Goal: Task Accomplishment & Management: Manage account settings

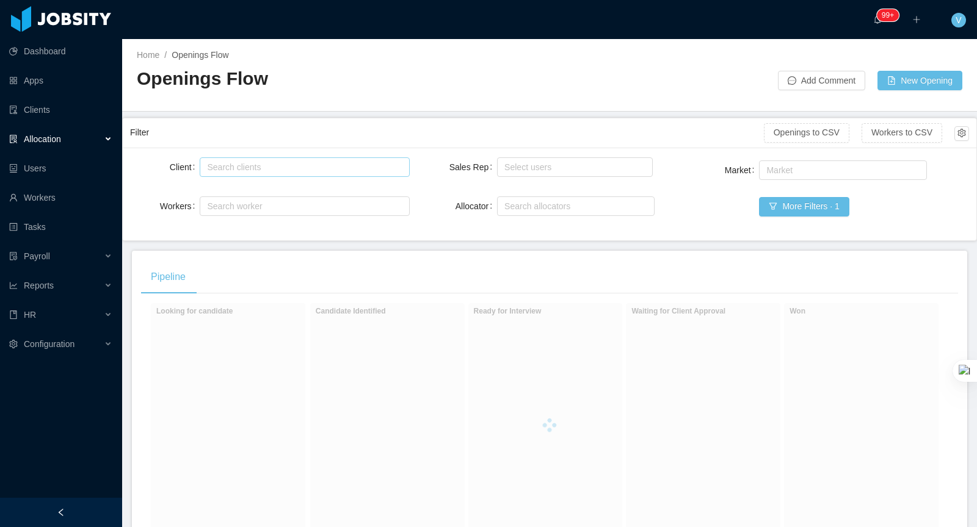
click at [257, 164] on div "Search clients" at bounding box center [301, 167] width 189 height 12
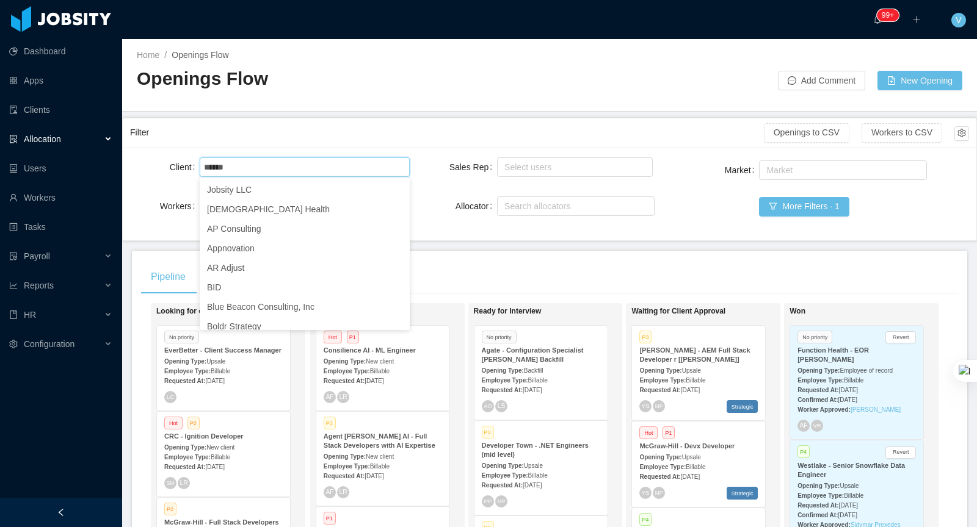
type input "******"
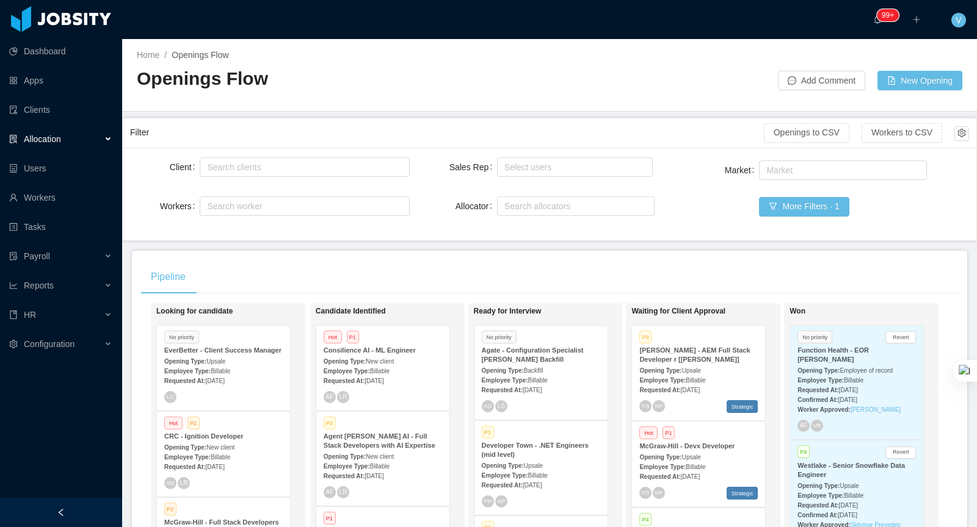
click at [292, 110] on div "Home / Openings Flow / Openings Flow Add Comment New Opening" at bounding box center [549, 75] width 854 height 73
click at [276, 170] on div "Search clients" at bounding box center [301, 167] width 189 height 12
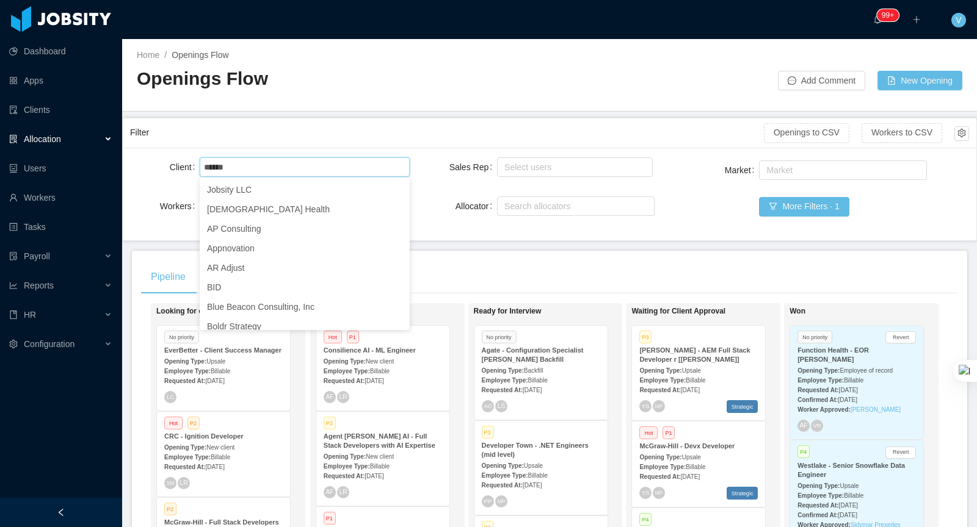
type input "******"
click at [305, 133] on div "Filter" at bounding box center [447, 132] width 634 height 23
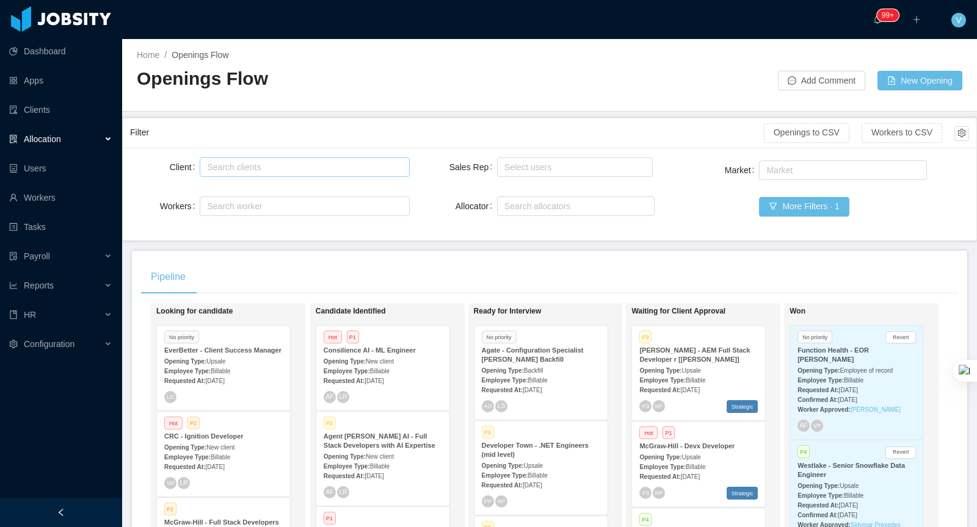
click at [283, 163] on div "Search clients" at bounding box center [301, 167] width 189 height 12
type input "****"
click at [247, 193] on li "Kenect" at bounding box center [305, 190] width 210 height 20
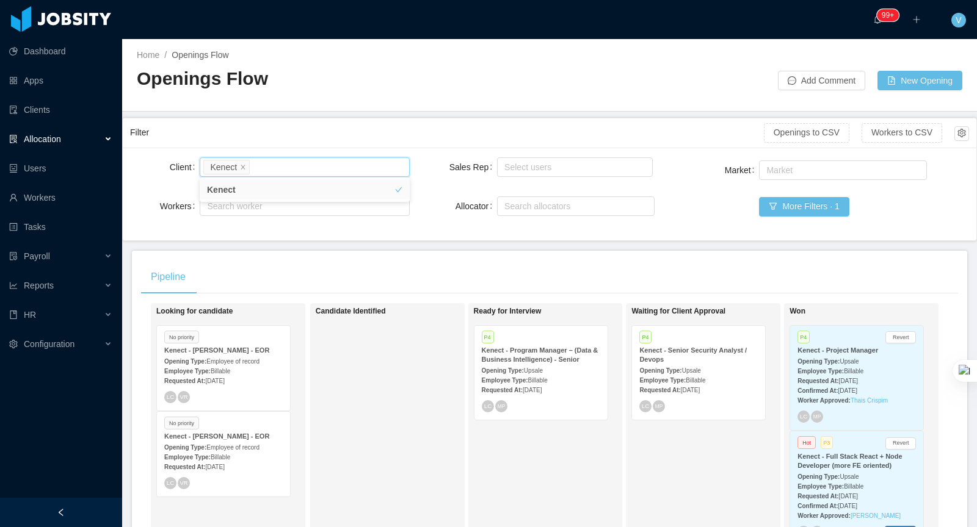
click at [427, 112] on main "Home / Openings Flow / Openings Flow Add Comment New Opening Filter Openings to…" at bounding box center [549, 283] width 854 height 488
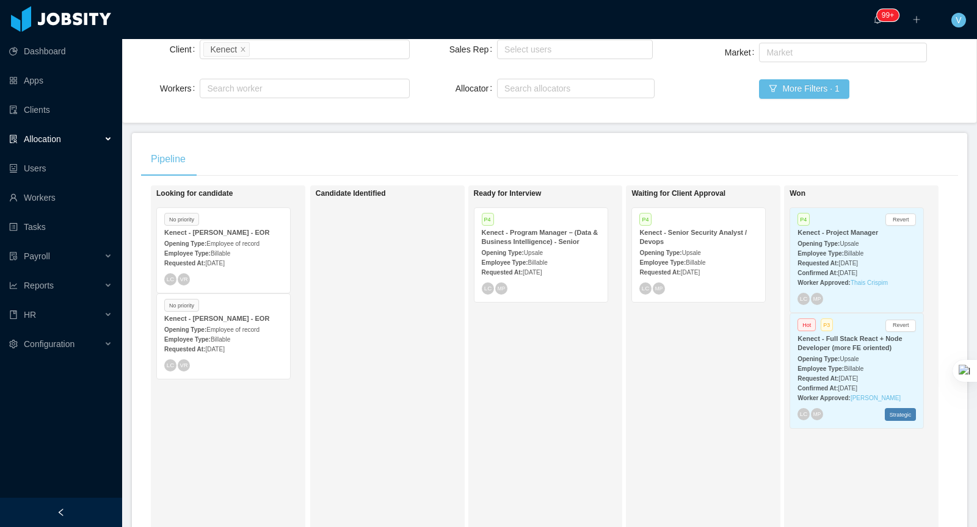
scroll to position [121, 0]
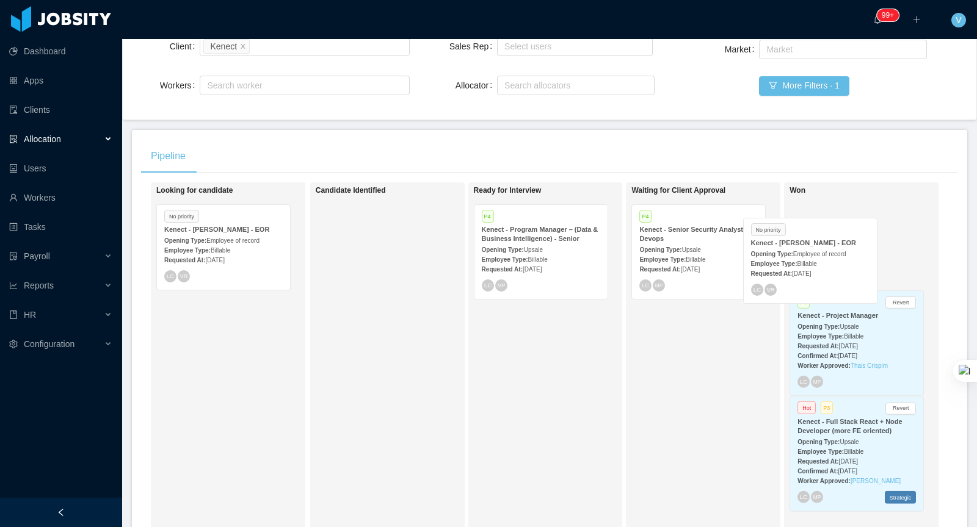
drag, startPoint x: 242, startPoint y: 236, endPoint x: 820, endPoint y: 248, distance: 578.7
click at [821, 247] on div "Looking for candidate No priority Kenect - Brian Rollo - EOR Opening Type: Empl…" at bounding box center [549, 364] width 817 height 364
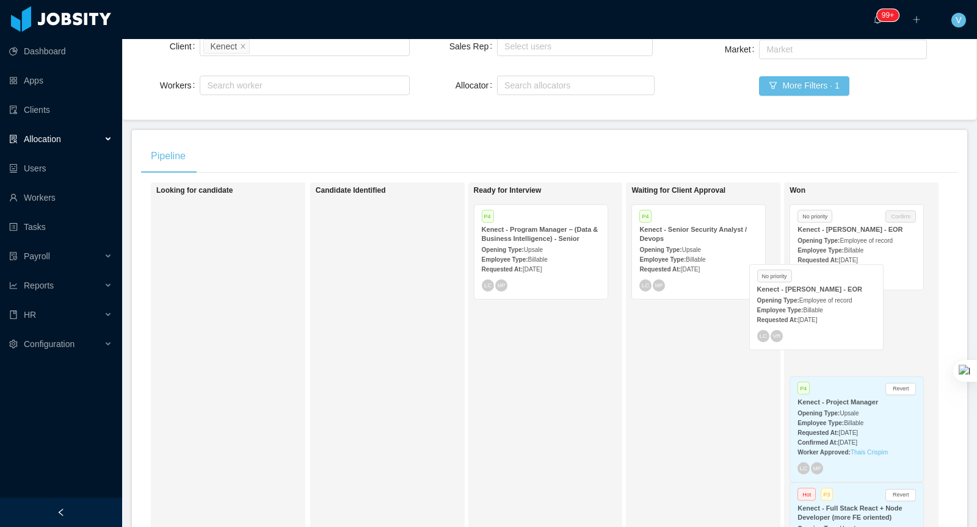
drag, startPoint x: 248, startPoint y: 248, endPoint x: 881, endPoint y: 309, distance: 635.9
click at [881, 309] on div "Looking for candidate No priority Kenect - Mike Ambrocio - EOR Opening Type: Em…" at bounding box center [549, 364] width 817 height 364
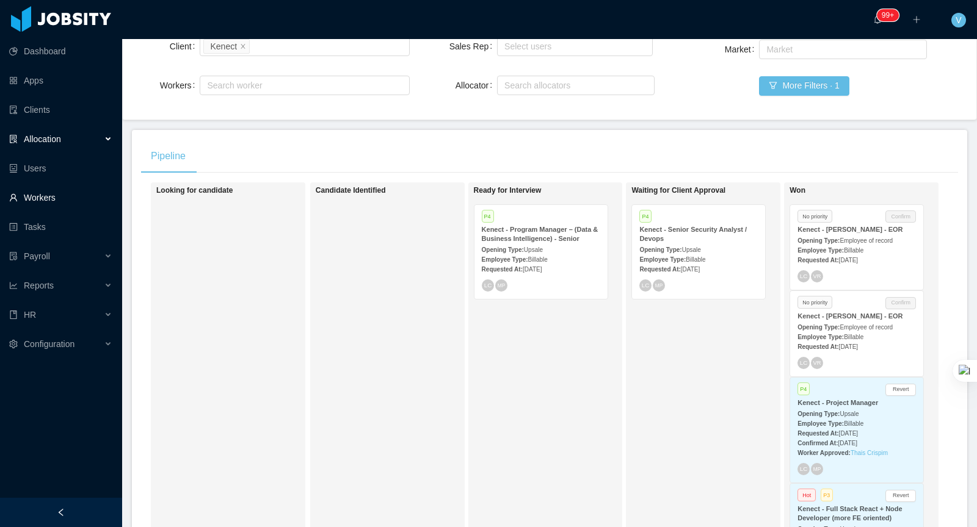
click at [43, 193] on link "Workers" at bounding box center [60, 198] width 103 height 24
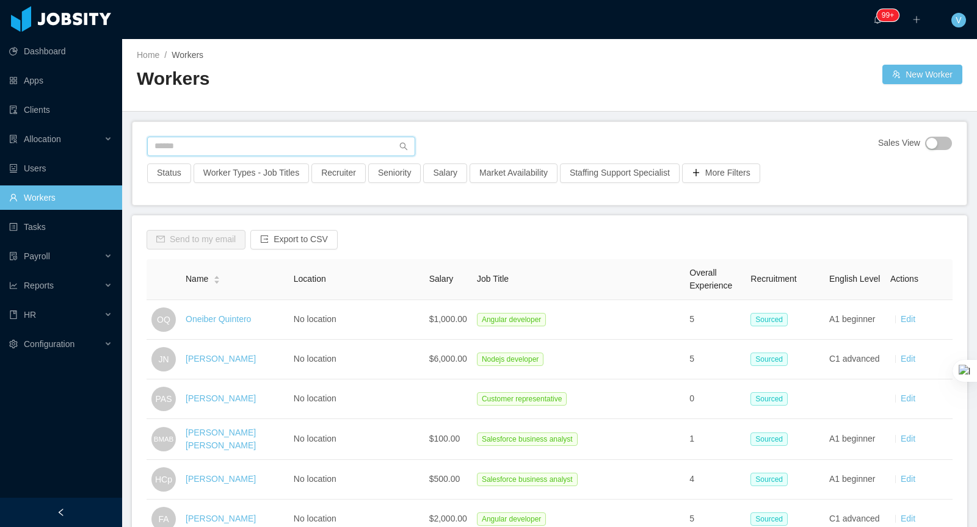
click at [285, 153] on input "text" at bounding box center [281, 147] width 268 height 20
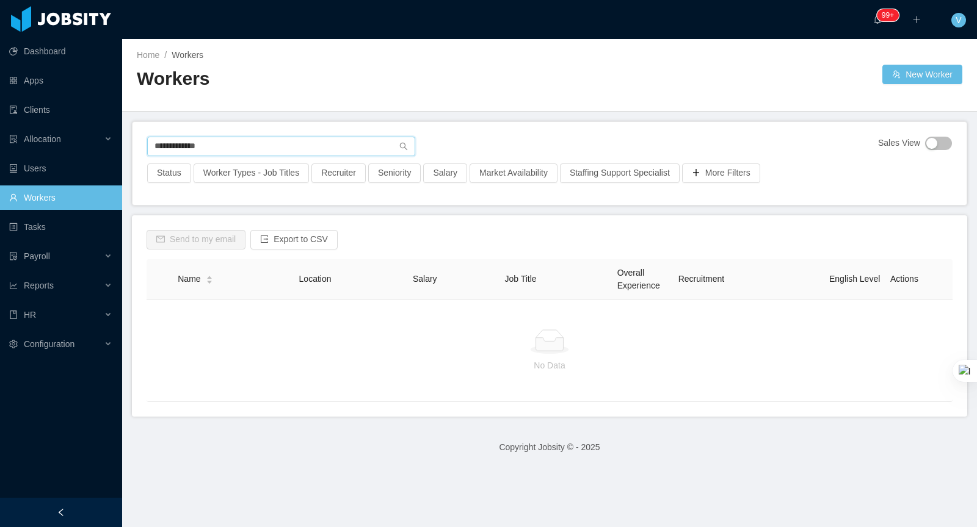
drag, startPoint x: 185, startPoint y: 145, endPoint x: 191, endPoint y: 144, distance: 6.2
click at [186, 145] on input "**********" at bounding box center [281, 147] width 268 height 20
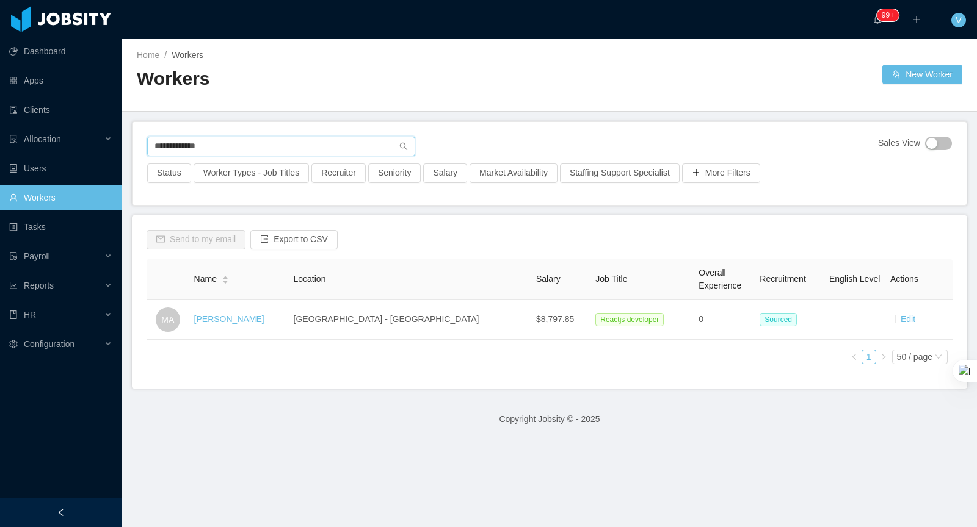
type input "**********"
click at [240, 318] on link "[PERSON_NAME]" at bounding box center [229, 319] width 70 height 10
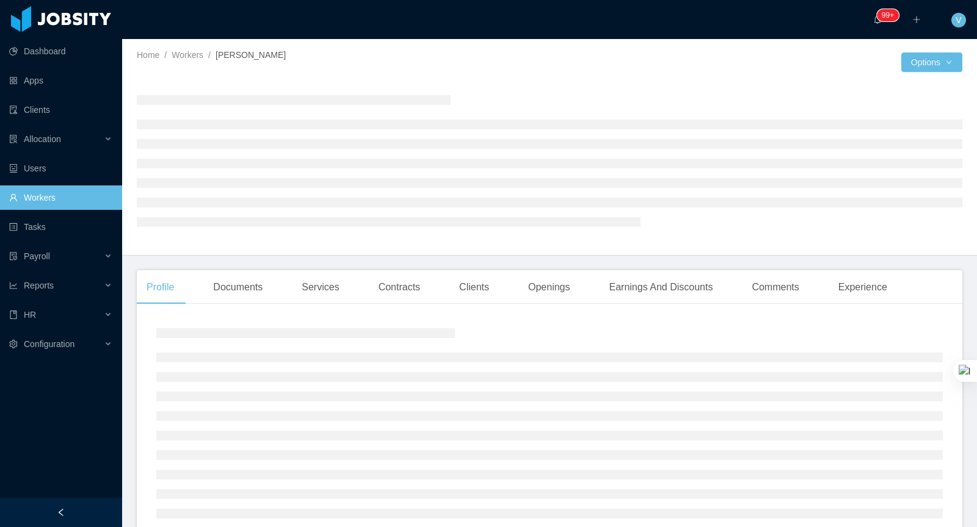
click at [548, 245] on div at bounding box center [549, 161] width 825 height 170
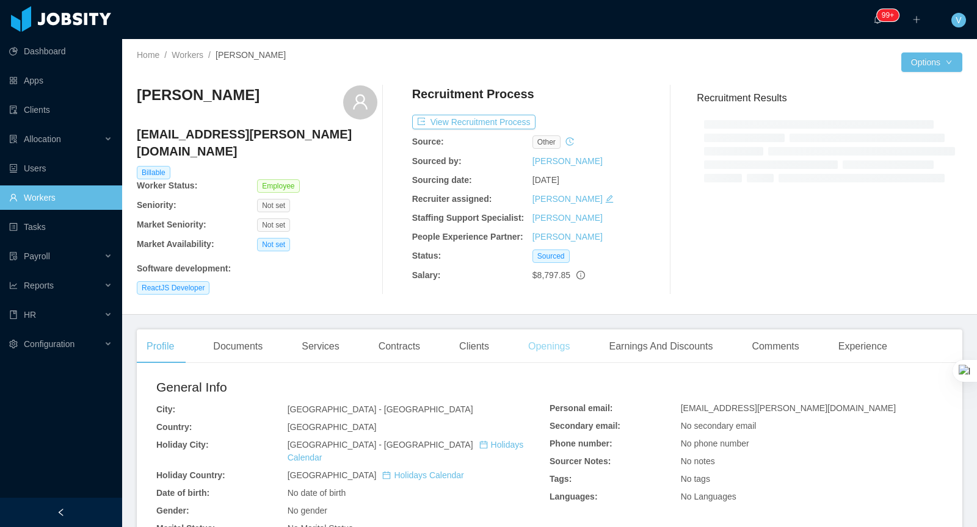
click at [558, 345] on div "Openings" at bounding box center [549, 347] width 62 height 34
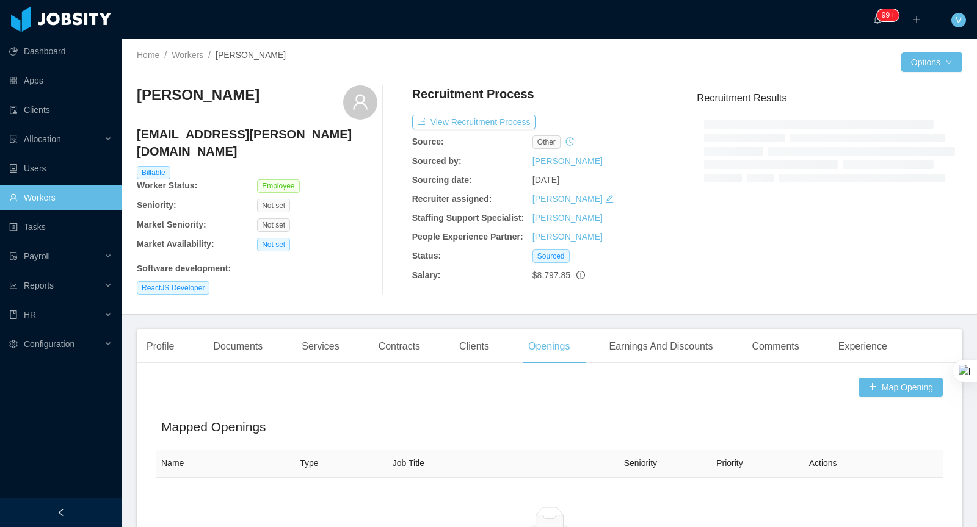
scroll to position [114, 0]
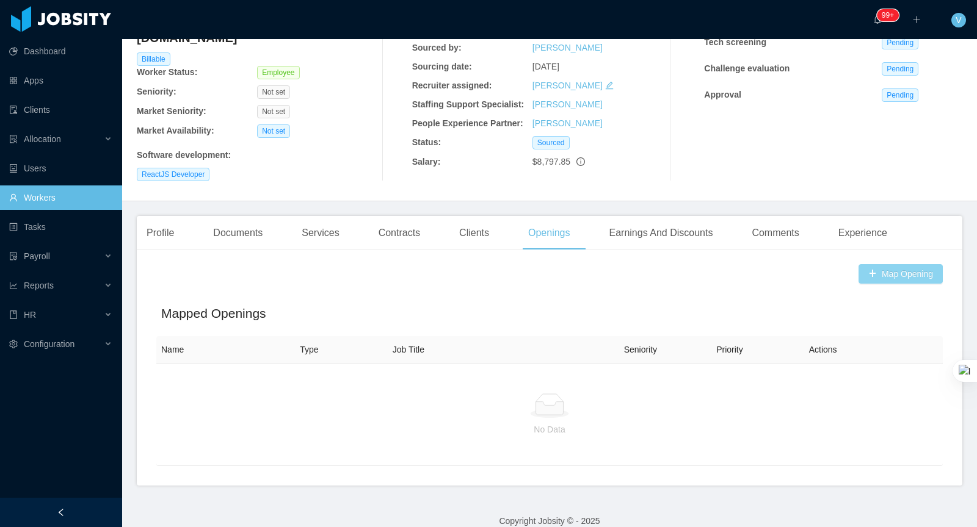
click at [891, 264] on button "Map Opening" at bounding box center [900, 274] width 84 height 20
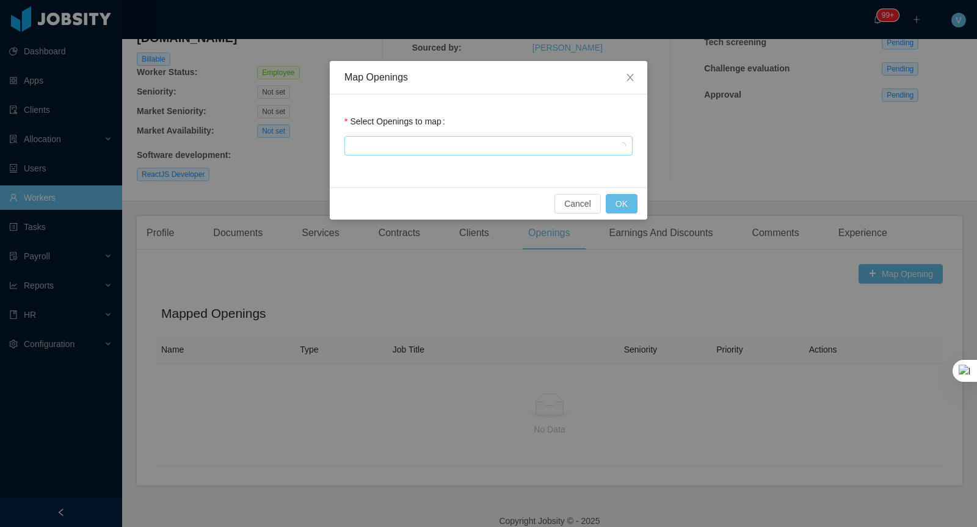
click at [391, 154] on div at bounding box center [486, 146] width 277 height 18
type input "****"
click at [637, 75] on span "Close" at bounding box center [630, 78] width 34 height 34
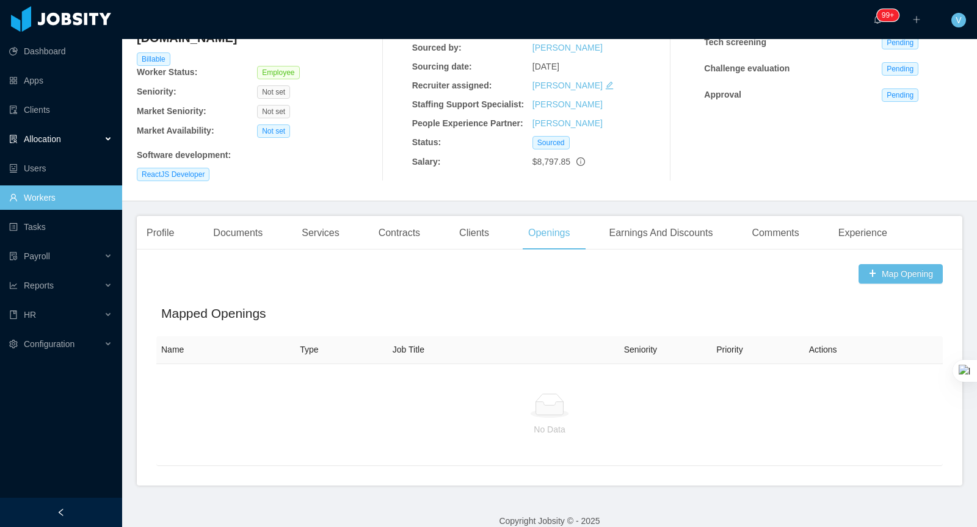
click at [82, 136] on div "Allocation" at bounding box center [61, 139] width 122 height 24
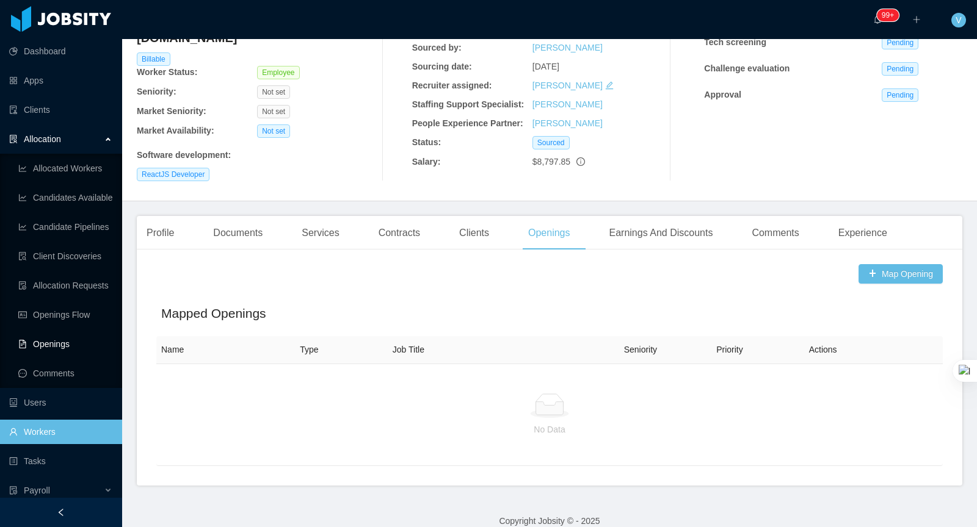
click at [80, 342] on link "Openings" at bounding box center [65, 344] width 94 height 24
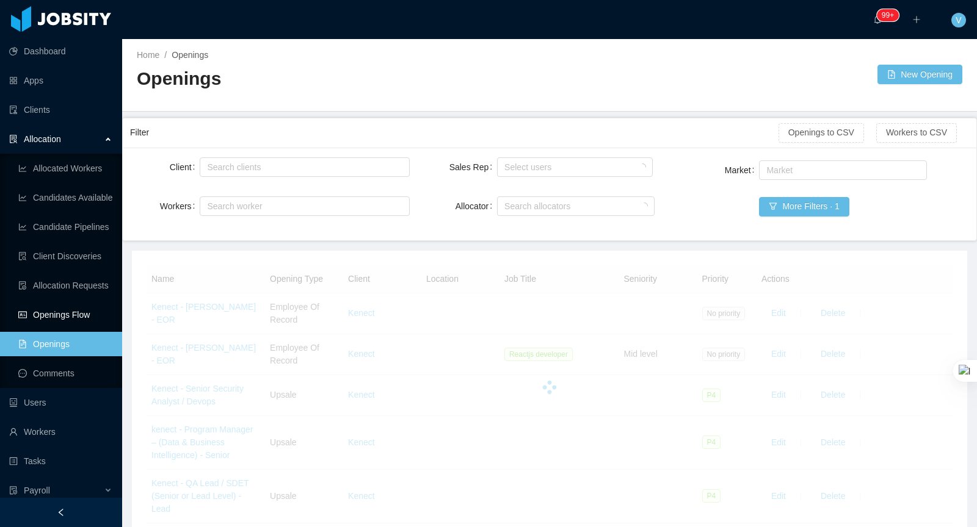
click at [82, 312] on link "Openings Flow" at bounding box center [65, 315] width 94 height 24
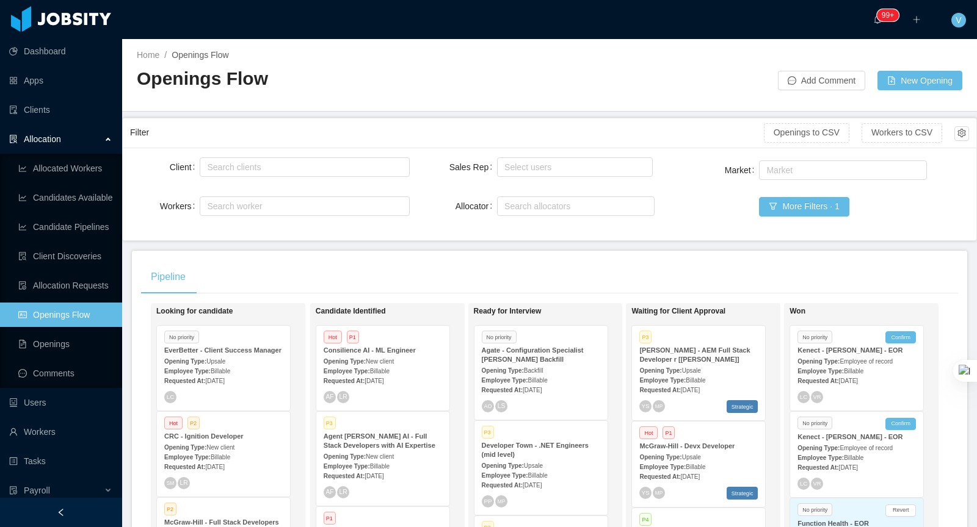
click at [858, 374] on div "Requested At: Sep 15th, 2025" at bounding box center [856, 380] width 118 height 13
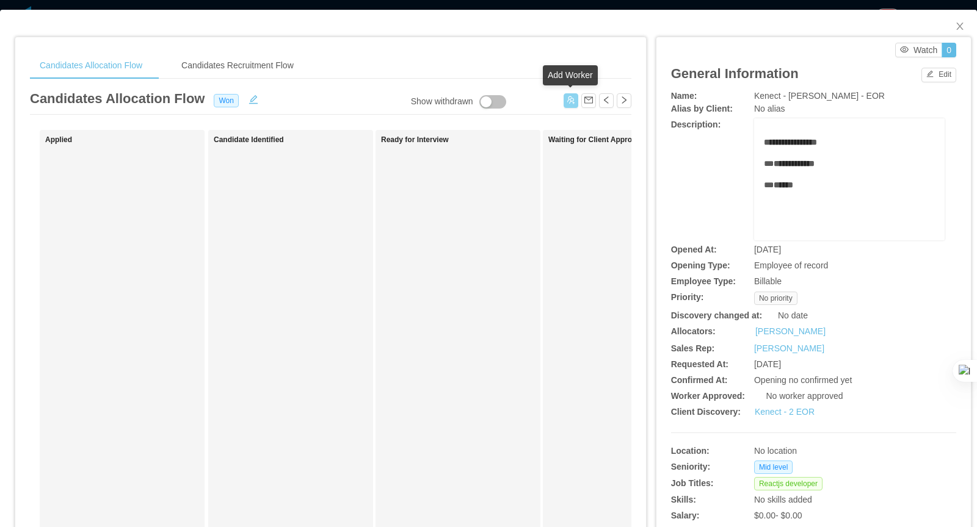
click at [566, 101] on button "button" at bounding box center [570, 100] width 15 height 15
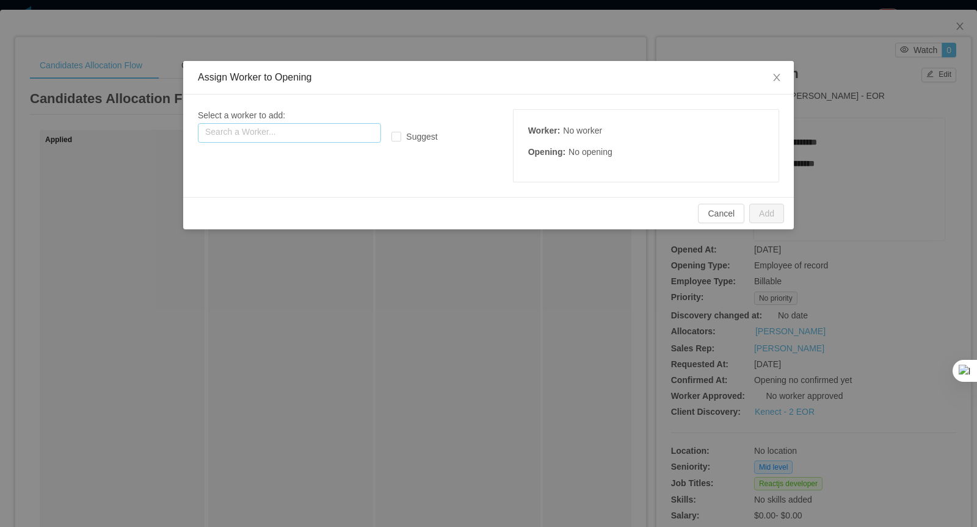
click at [297, 132] on input "text" at bounding box center [289, 133] width 183 height 20
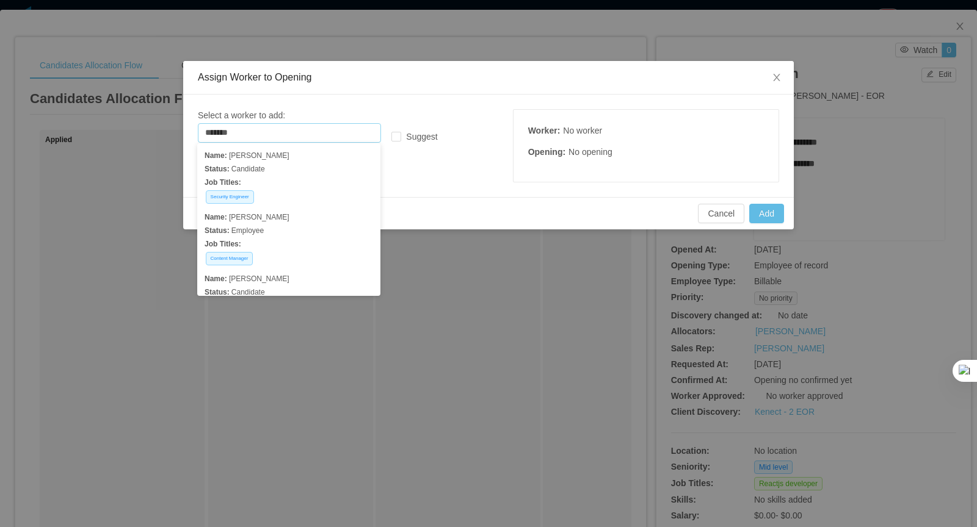
type input "*******"
click at [952, 27] on div "Assign Worker to Opening Select a worker to add: Search a Worker... ******* mar…" at bounding box center [488, 263] width 977 height 527
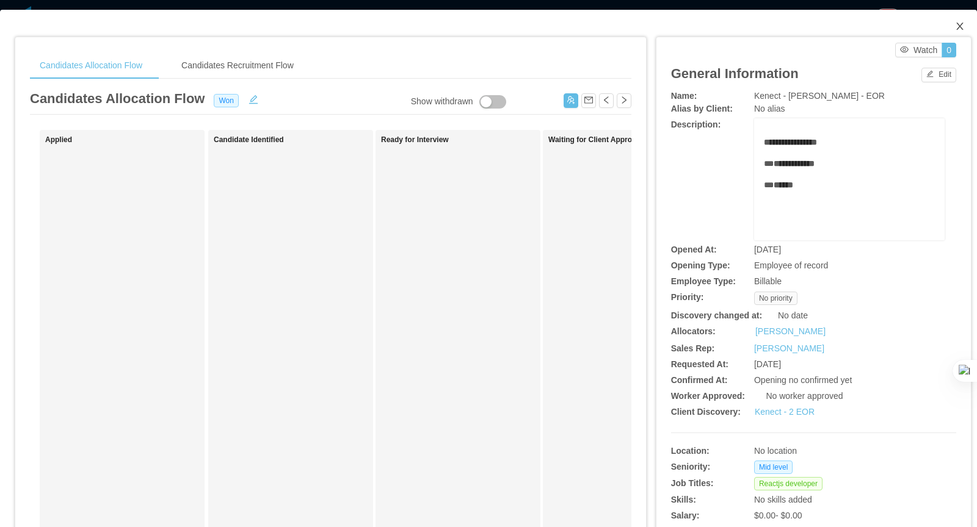
click at [956, 24] on icon "icon: close" at bounding box center [960, 26] width 10 height 10
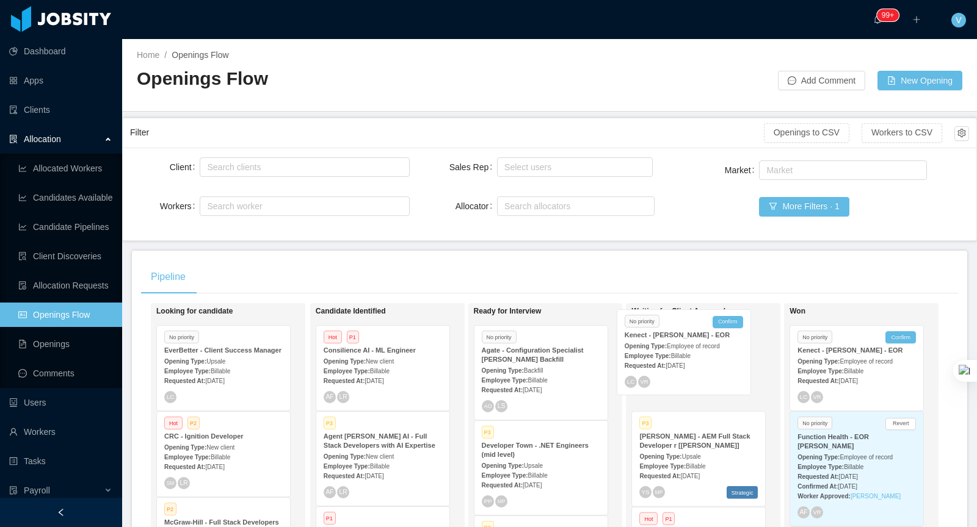
drag, startPoint x: 832, startPoint y: 355, endPoint x: 671, endPoint y: 344, distance: 160.9
click at [671, 344] on div "Looking for candidate No priority EverBetter - Client Success Manager Opening T…" at bounding box center [549, 485] width 817 height 364
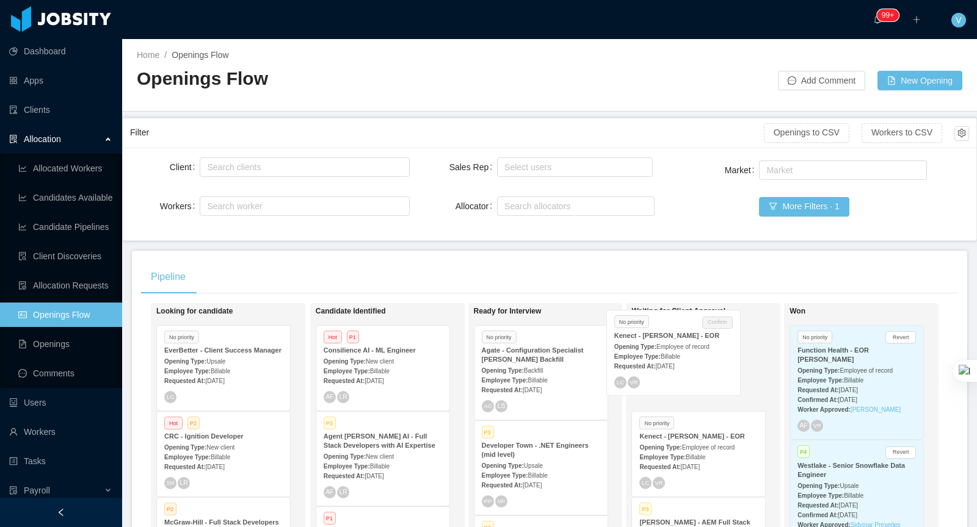
drag, startPoint x: 792, startPoint y: 354, endPoint x: 689, endPoint y: 344, distance: 103.0
click at [676, 345] on div "Looking for candidate No priority EverBetter - Client Success Manager Opening T…" at bounding box center [549, 485] width 817 height 364
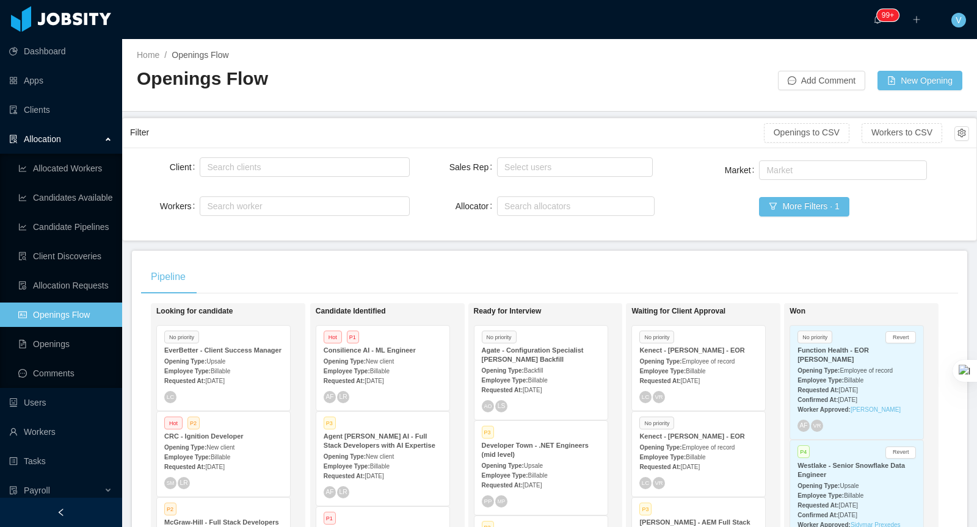
click at [699, 374] on div "Requested At: Sep 15th, 2025" at bounding box center [698, 380] width 118 height 13
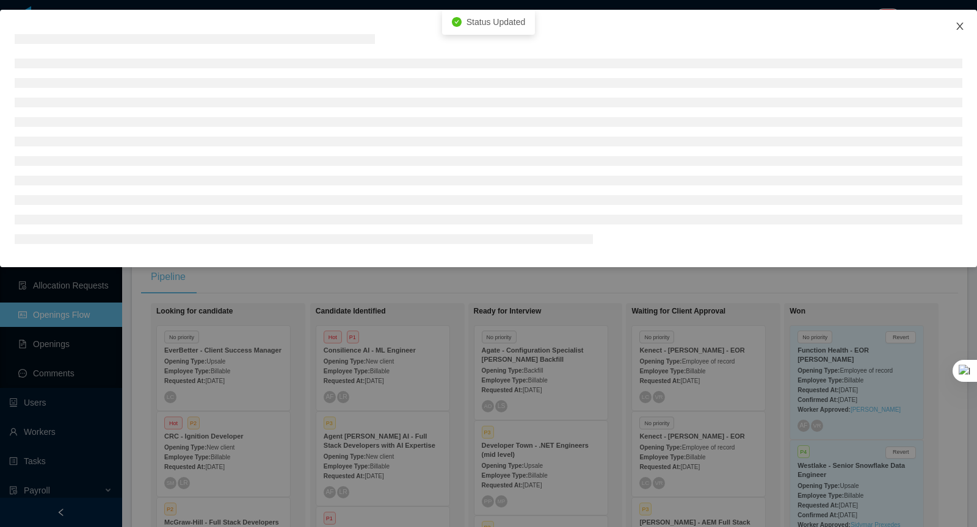
click at [959, 20] on span "Close" at bounding box center [959, 27] width 34 height 34
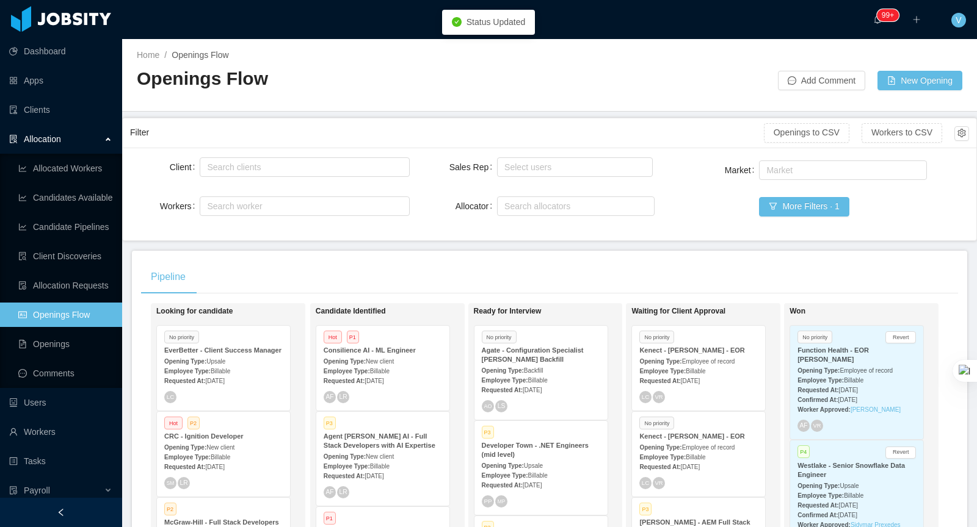
click at [689, 470] on div "Requested At: Sep 15th, 2025" at bounding box center [698, 466] width 118 height 13
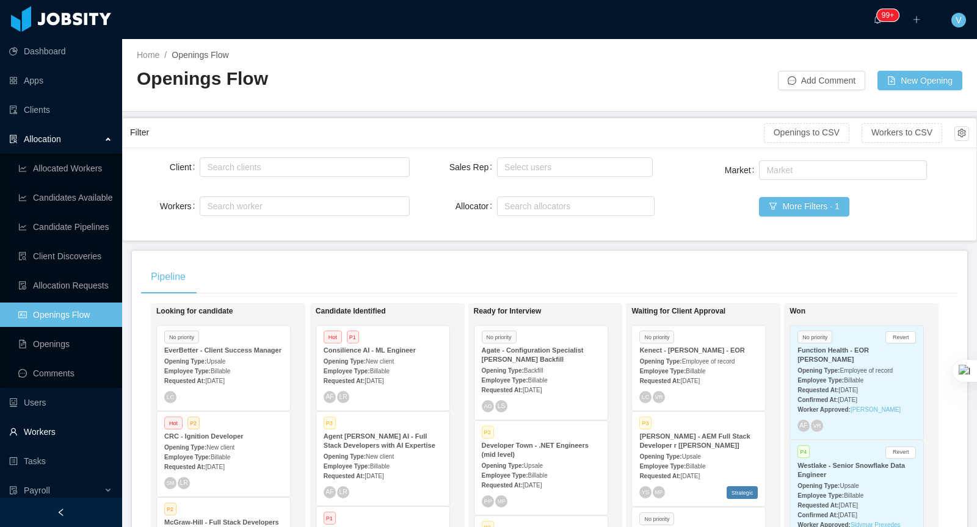
click at [48, 435] on link "Workers" at bounding box center [60, 432] width 103 height 24
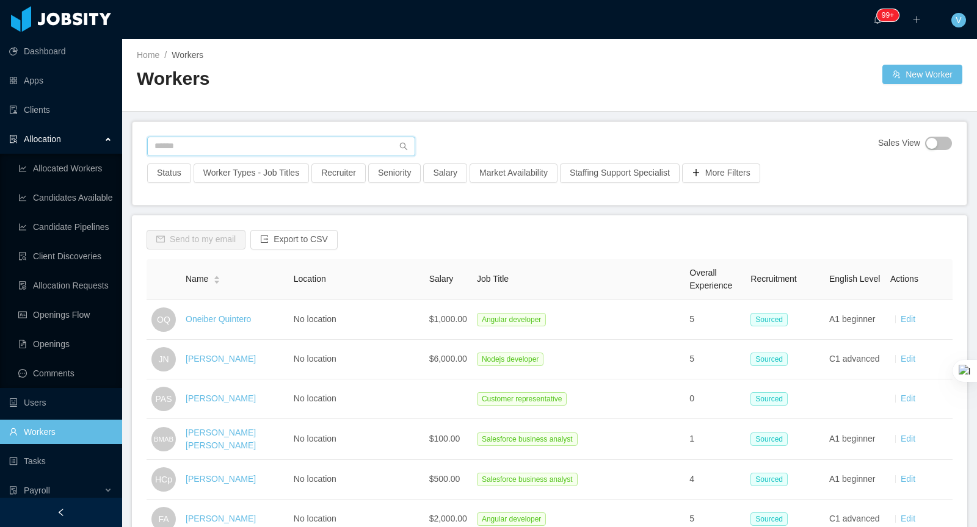
click at [237, 148] on input "text" at bounding box center [281, 147] width 268 height 20
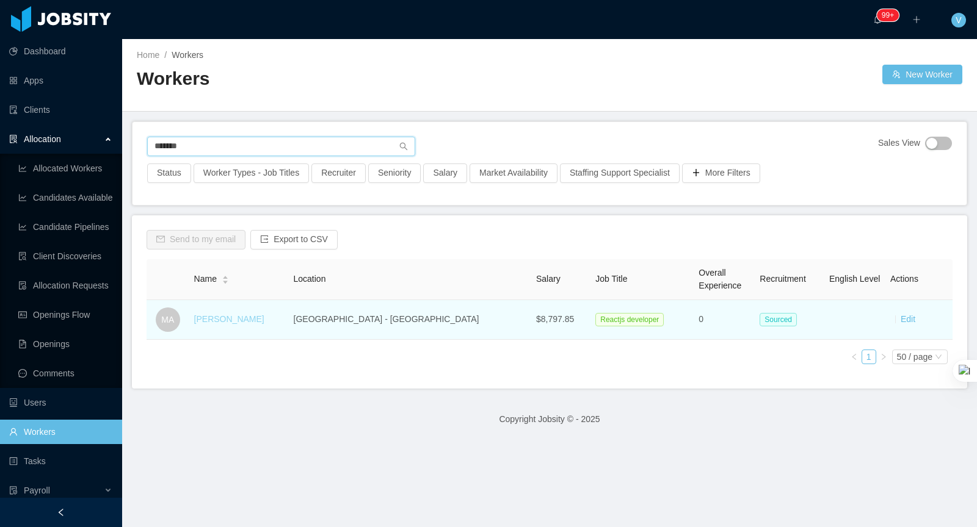
type input "*******"
click at [244, 316] on link "[PERSON_NAME]" at bounding box center [229, 319] width 70 height 10
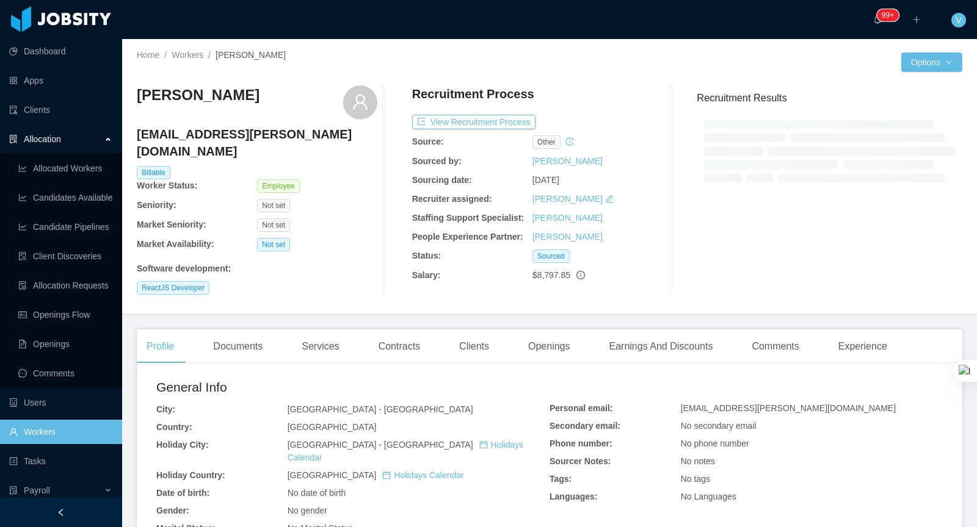
click at [561, 291] on div "Home / Workers / Mark Ambrocio / Options Mark Ambrocio mark.ambrocio@jobsity.co…" at bounding box center [549, 177] width 854 height 276
click at [553, 333] on div "Openings" at bounding box center [549, 347] width 62 height 34
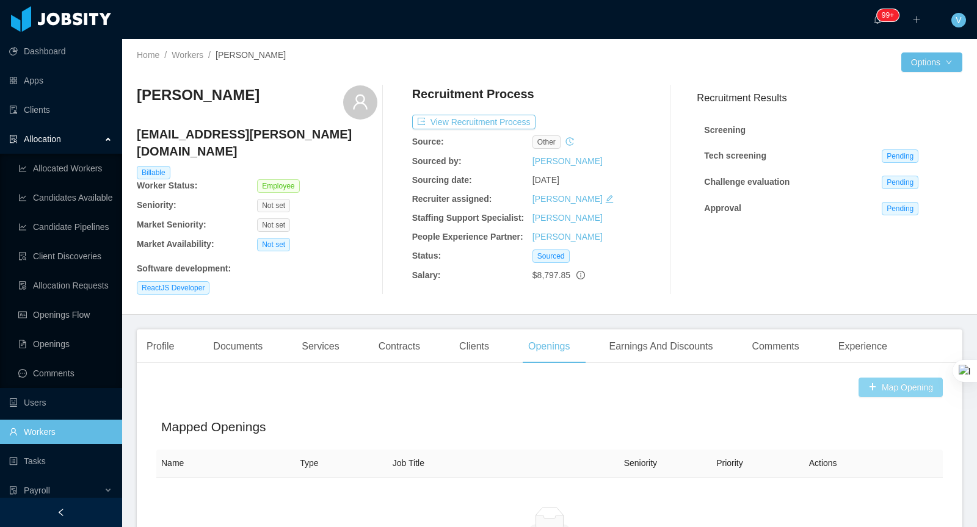
click at [898, 378] on button "Map Opening" at bounding box center [900, 388] width 84 height 20
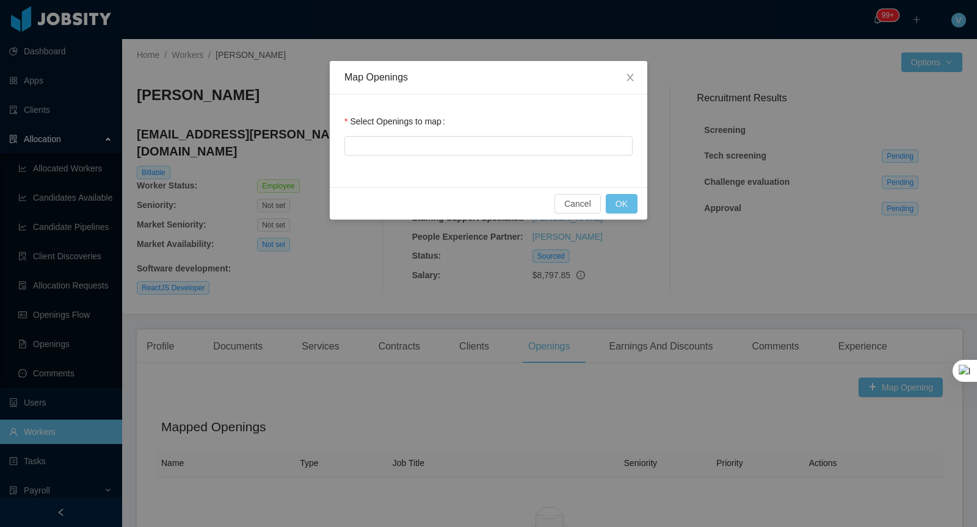
click at [497, 380] on div "Map Openings Select Openings to map Cancel OK" at bounding box center [488, 263] width 977 height 527
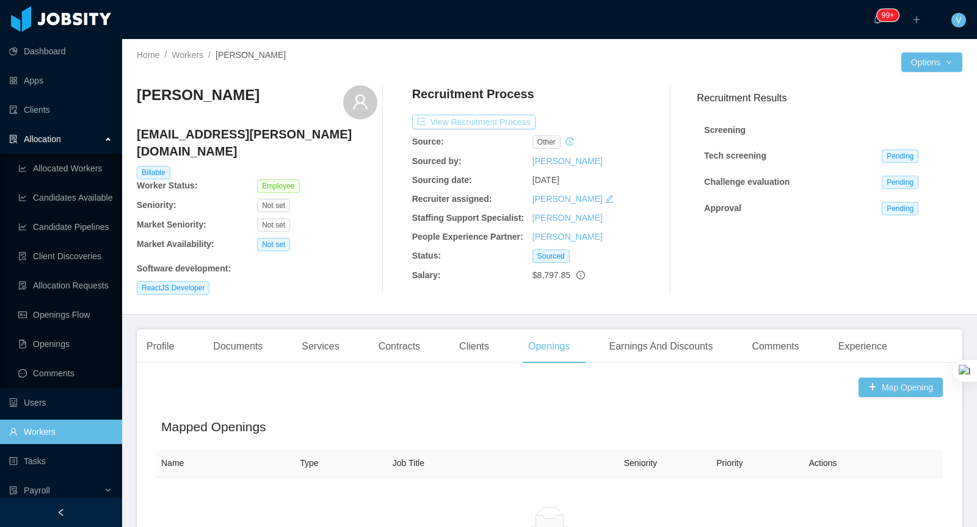
drag, startPoint x: 524, startPoint y: 126, endPoint x: 549, endPoint y: 131, distance: 25.6
click at [524, 126] on button "View Recruitment Process" at bounding box center [473, 122] width 123 height 15
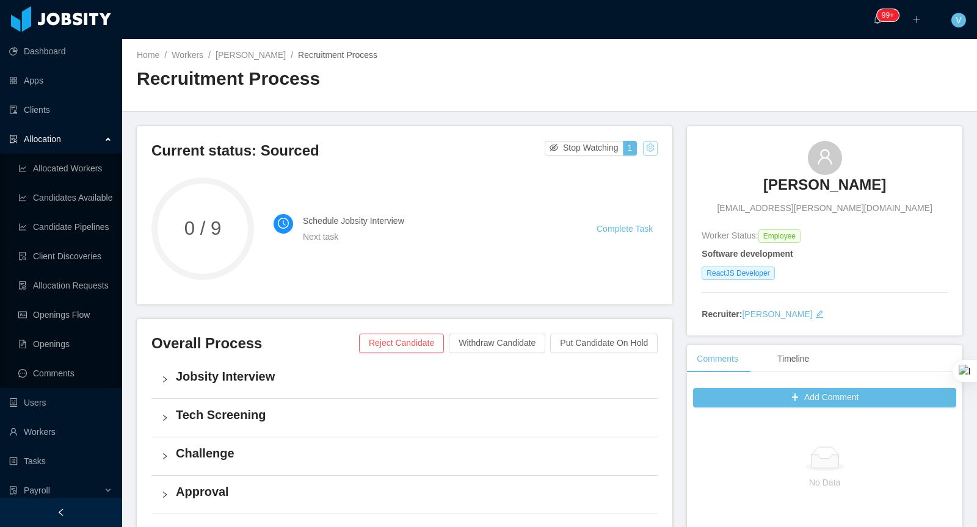
click at [652, 148] on button "button" at bounding box center [650, 148] width 15 height 15
click at [624, 182] on div "Change status" at bounding box center [620, 185] width 55 height 13
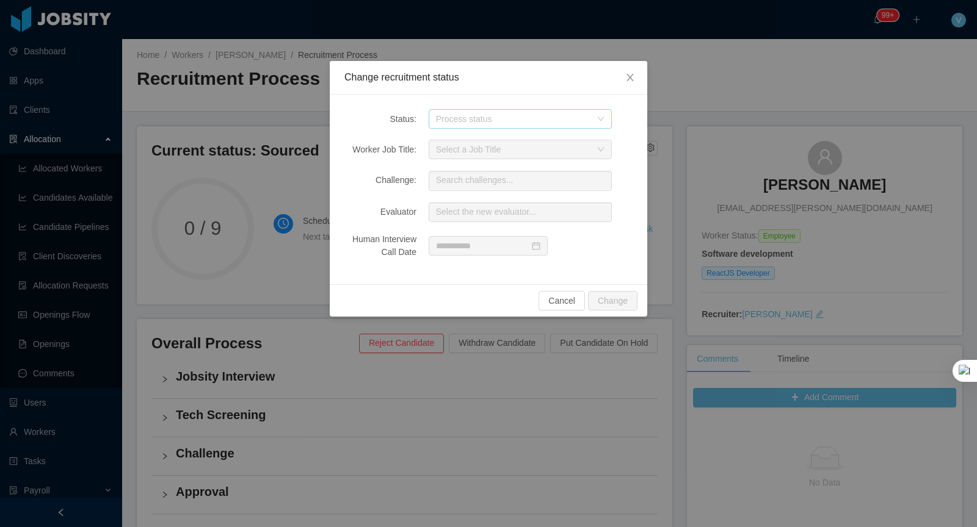
click at [468, 120] on div "Process status" at bounding box center [513, 119] width 155 height 12
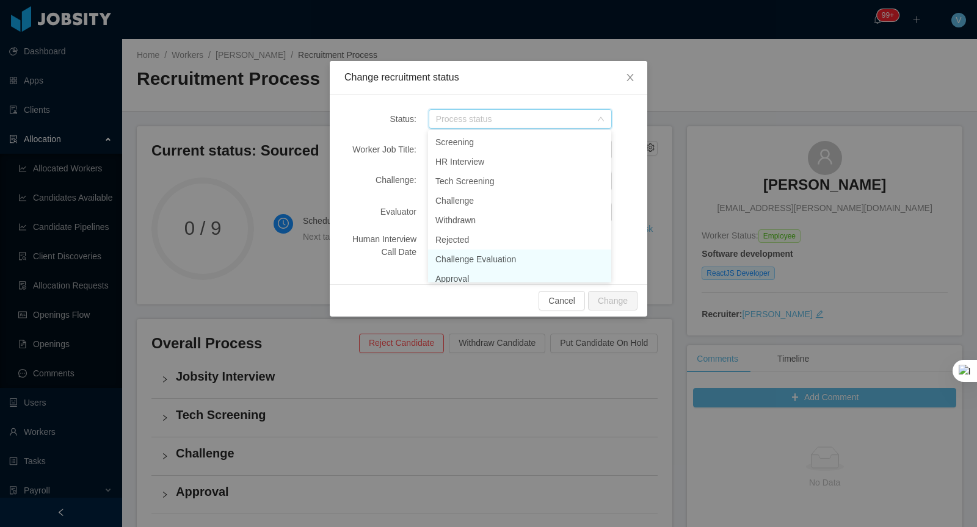
scroll to position [6, 0]
click at [463, 274] on li "Approval" at bounding box center [519, 273] width 183 height 20
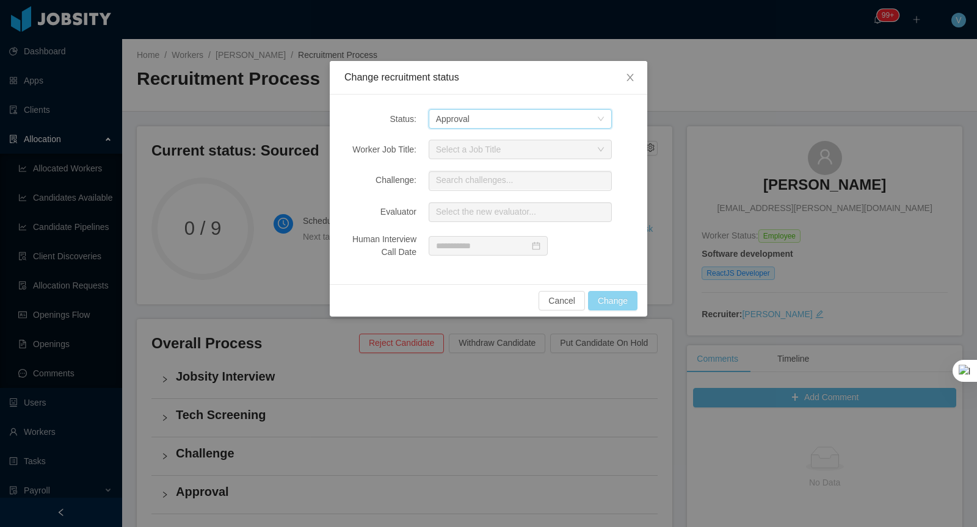
click at [615, 308] on button "Change" at bounding box center [612, 301] width 49 height 20
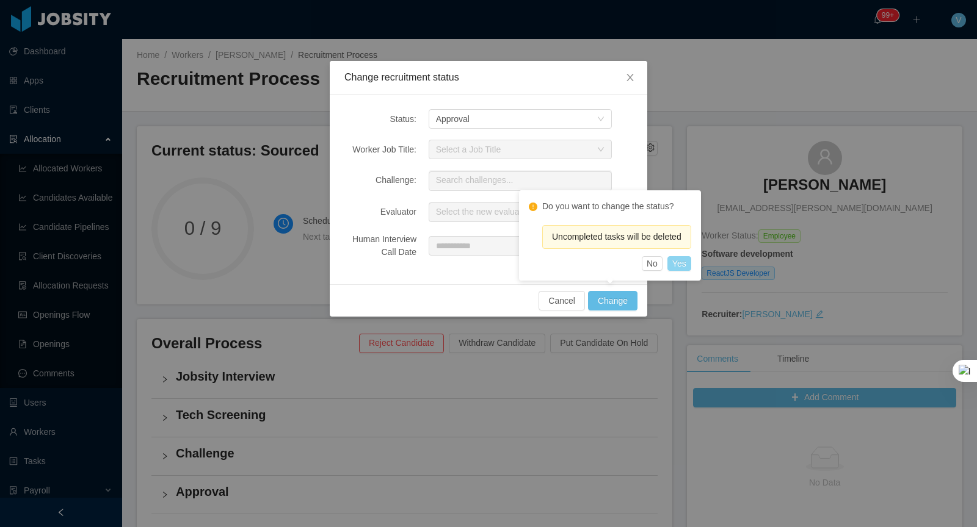
click at [685, 264] on button "Yes" at bounding box center [679, 263] width 24 height 15
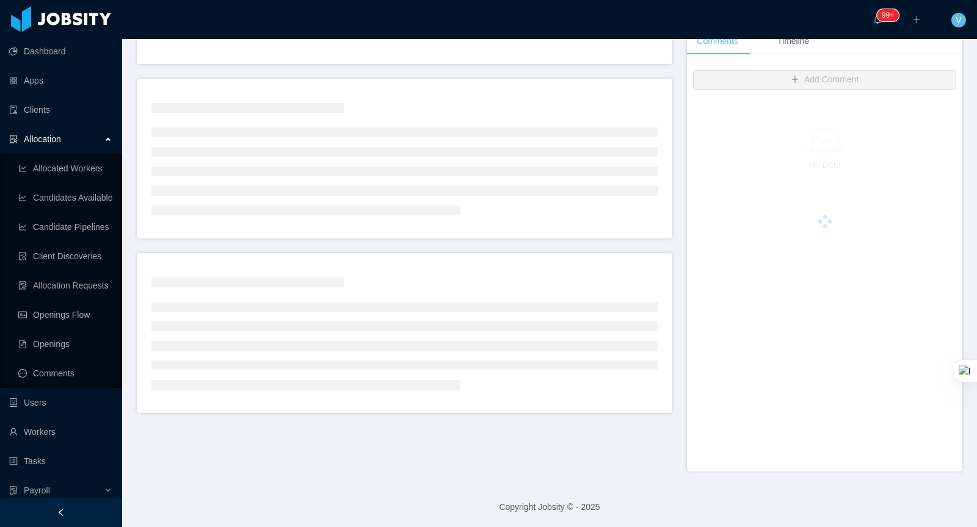
scroll to position [317, 0]
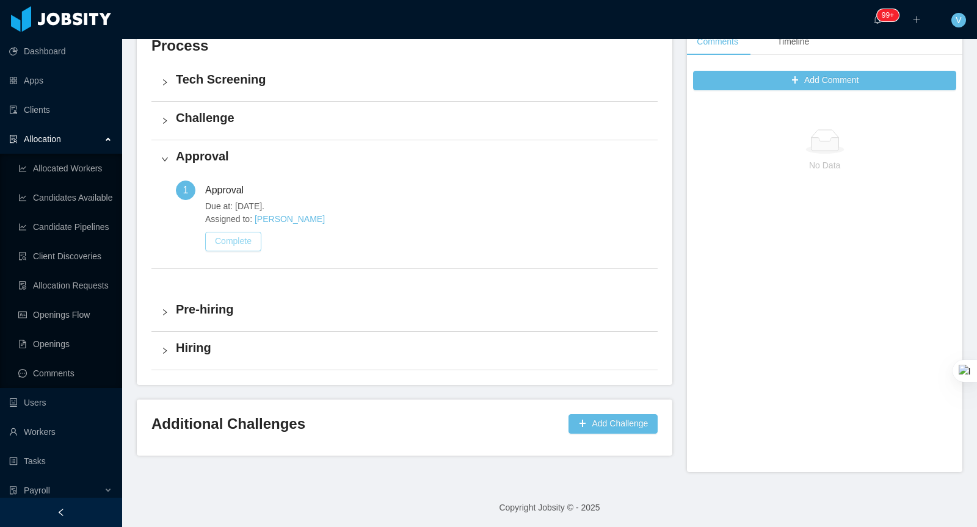
click at [231, 232] on button "Complete" at bounding box center [233, 242] width 56 height 20
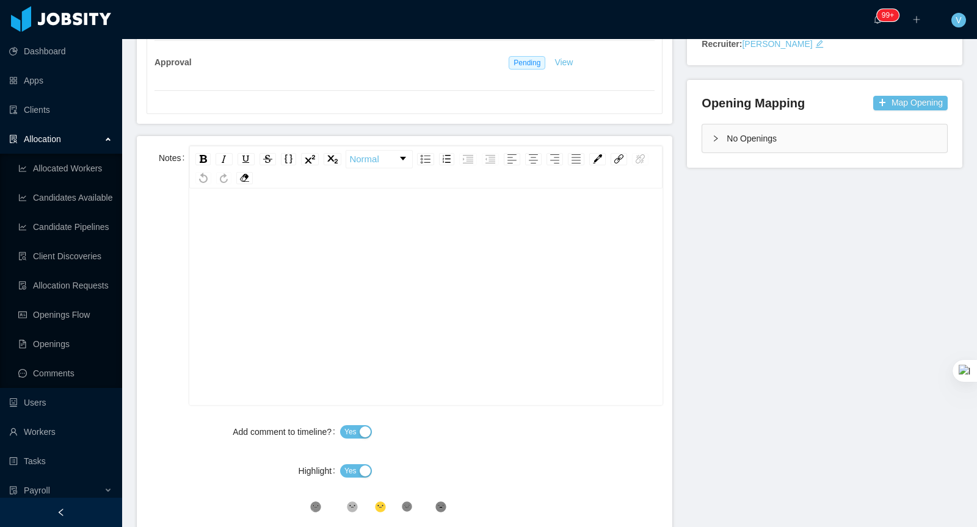
scroll to position [1, 0]
click at [391, 273] on div "rdw-editor" at bounding box center [426, 316] width 454 height 214
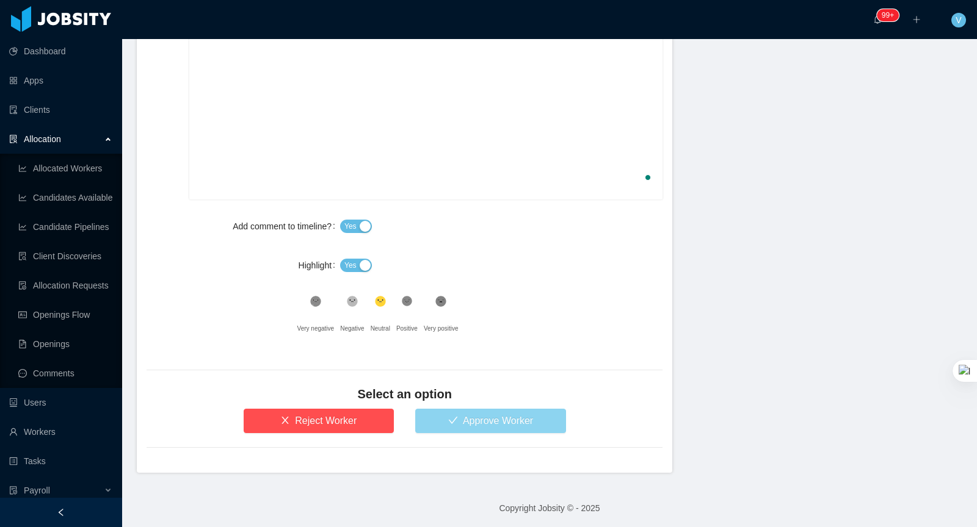
scroll to position [26, 0]
click at [461, 416] on button "Approve Worker" at bounding box center [490, 421] width 151 height 24
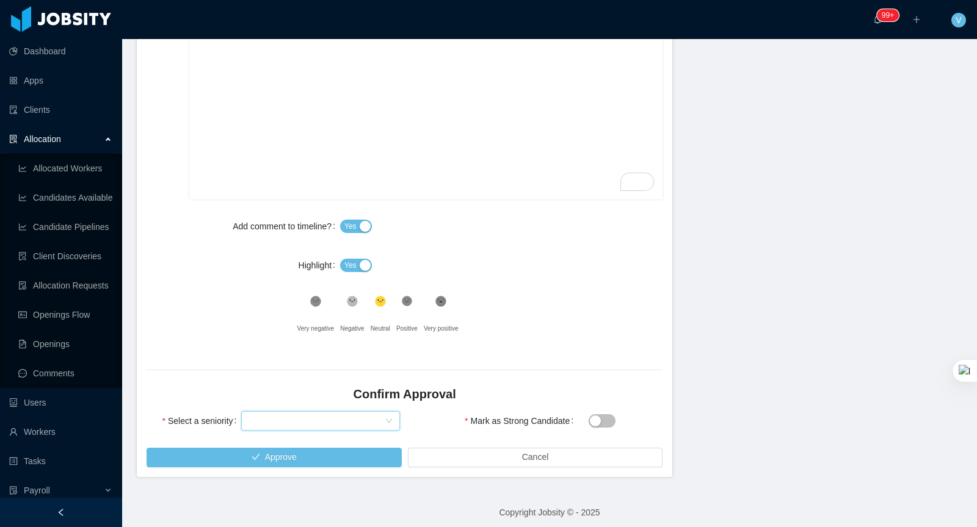
click at [327, 417] on div "Select seniority" at bounding box center [315, 421] width 135 height 18
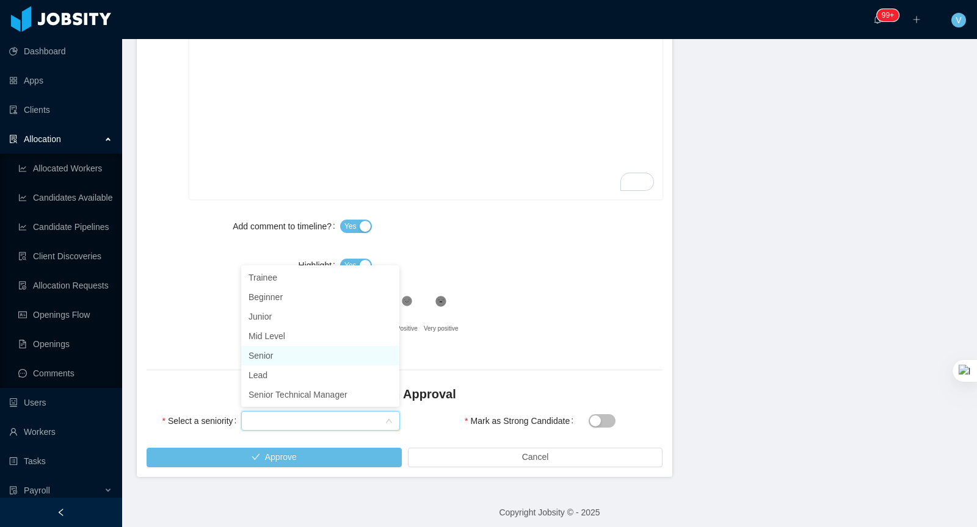
click at [279, 358] on li "Senior" at bounding box center [320, 356] width 158 height 20
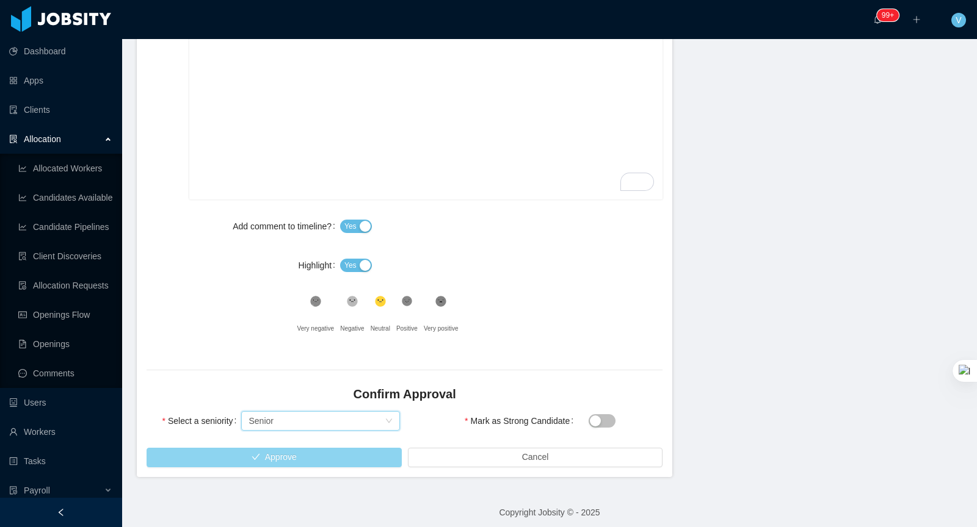
drag, startPoint x: 316, startPoint y: 458, endPoint x: 323, endPoint y: 458, distance: 7.3
click at [315, 458] on button "Approve" at bounding box center [273, 458] width 255 height 20
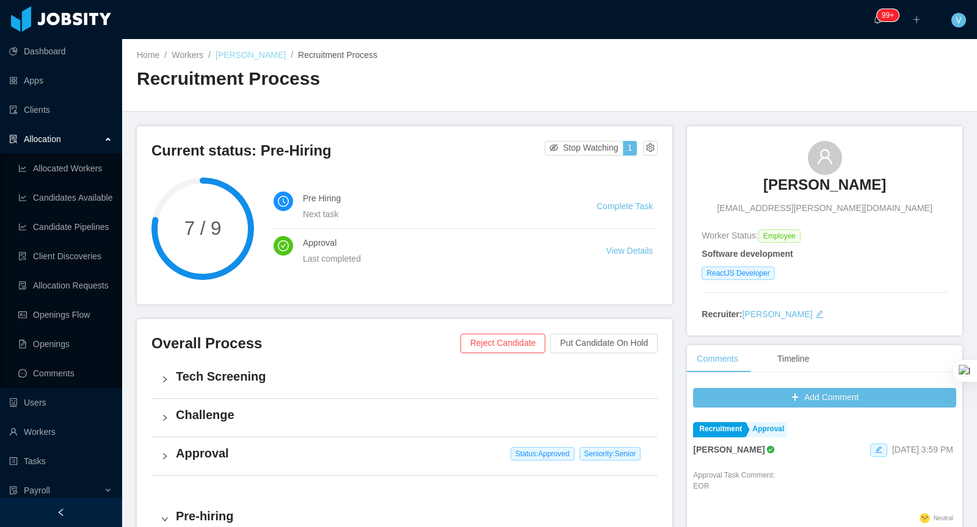
click at [265, 56] on link "[PERSON_NAME]" at bounding box center [250, 55] width 70 height 10
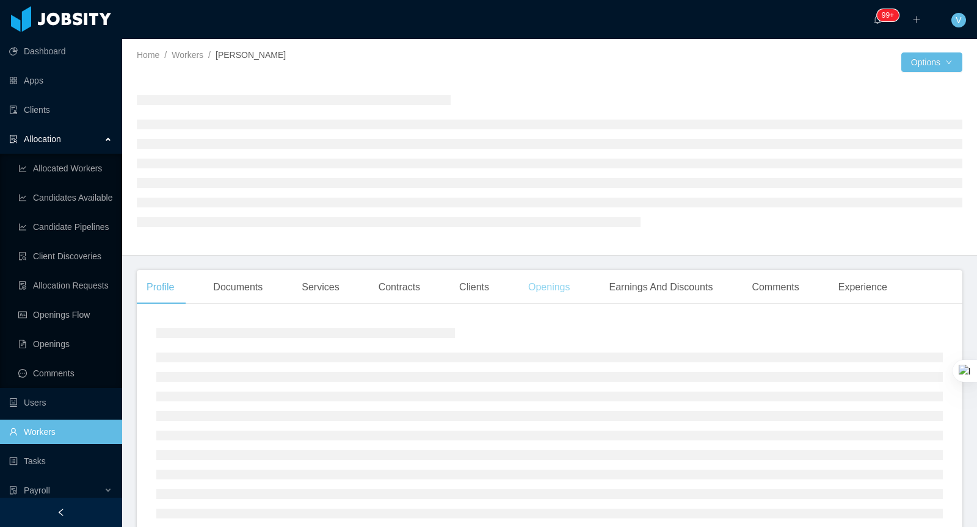
drag, startPoint x: 559, startPoint y: 286, endPoint x: 568, endPoint y: 295, distance: 12.9
click at [559, 286] on div "Openings" at bounding box center [549, 287] width 62 height 34
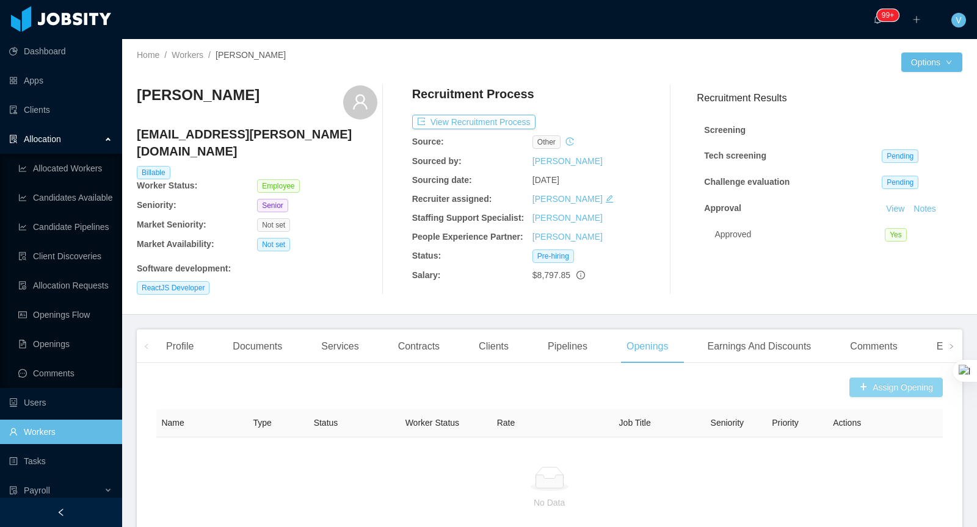
click at [880, 378] on button "Assign Opening" at bounding box center [895, 388] width 93 height 20
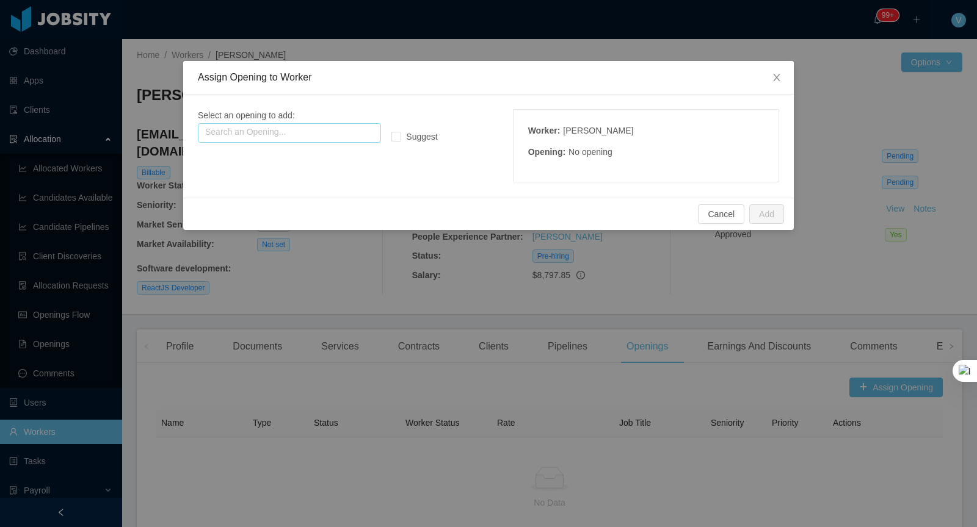
click at [264, 132] on input "text" at bounding box center [289, 133] width 183 height 20
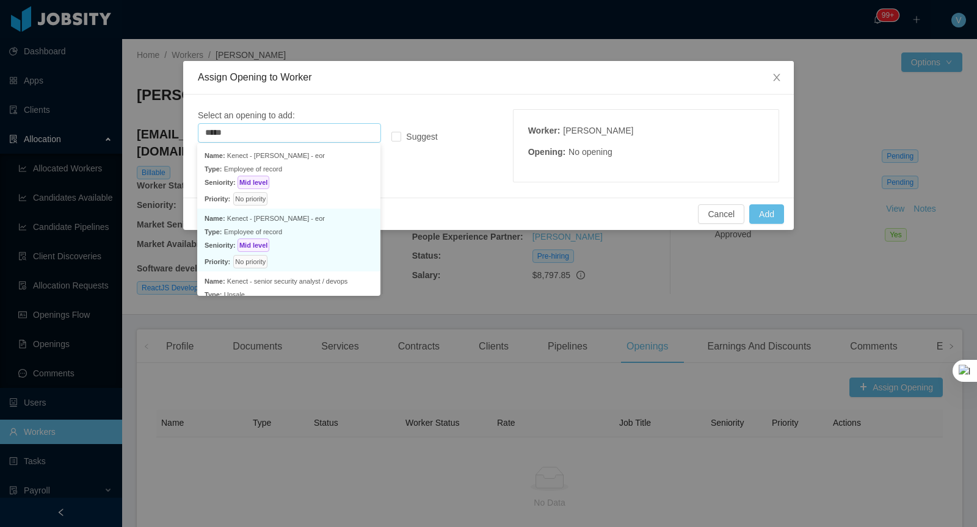
click at [296, 237] on p "Type: Employee of record" at bounding box center [288, 231] width 168 height 13
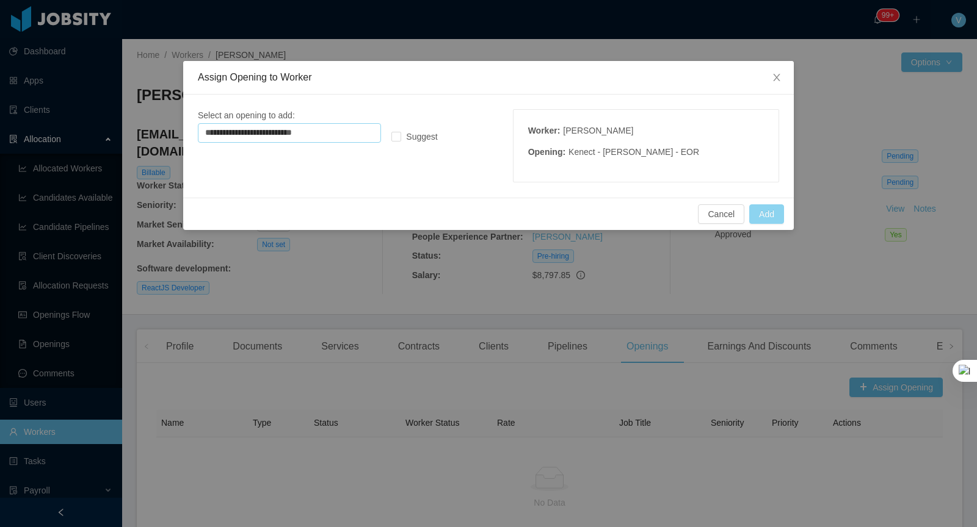
type input "**********"
drag, startPoint x: 764, startPoint y: 215, endPoint x: 760, endPoint y: 259, distance: 43.5
click at [764, 215] on button "Add" at bounding box center [766, 214] width 35 height 20
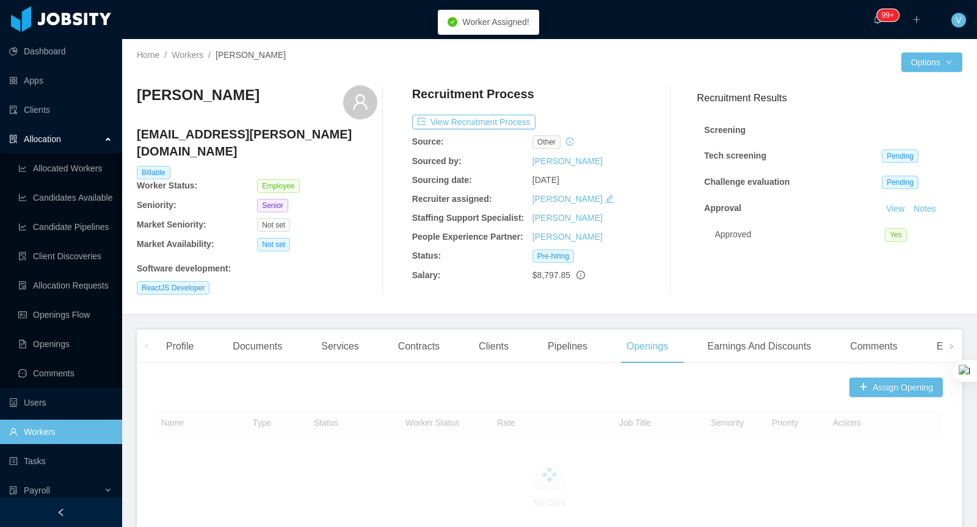
click at [55, 433] on link "Workers" at bounding box center [60, 432] width 103 height 24
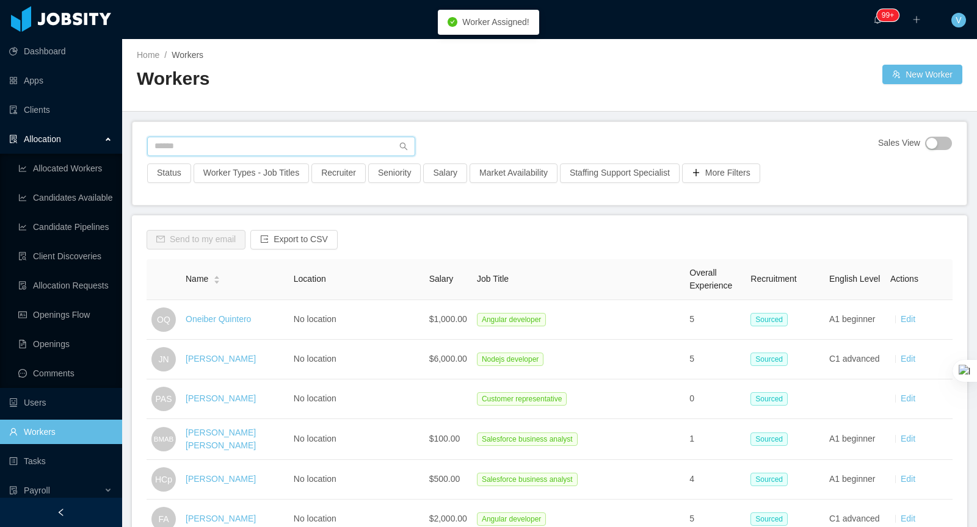
click at [255, 139] on input "text" at bounding box center [281, 147] width 268 height 20
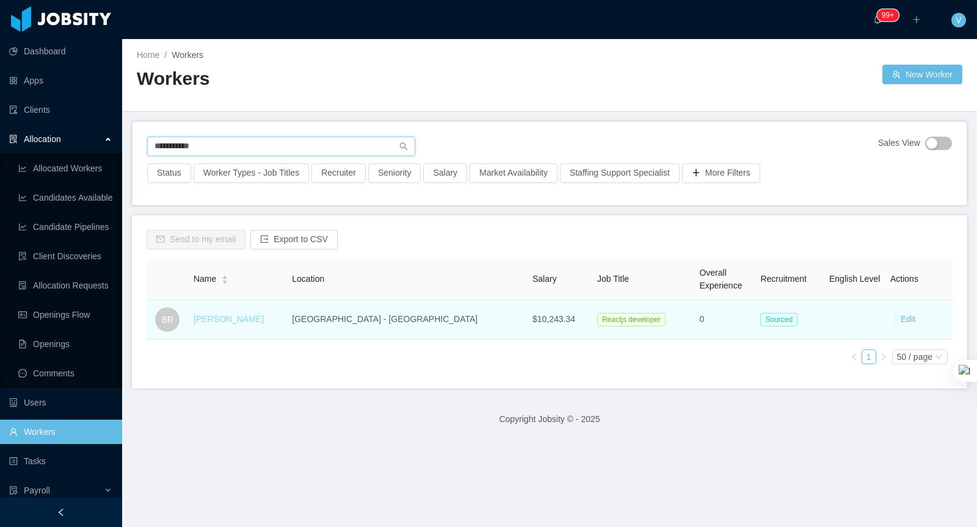
type input "**********"
click at [226, 314] on link "[PERSON_NAME]" at bounding box center [228, 319] width 70 height 10
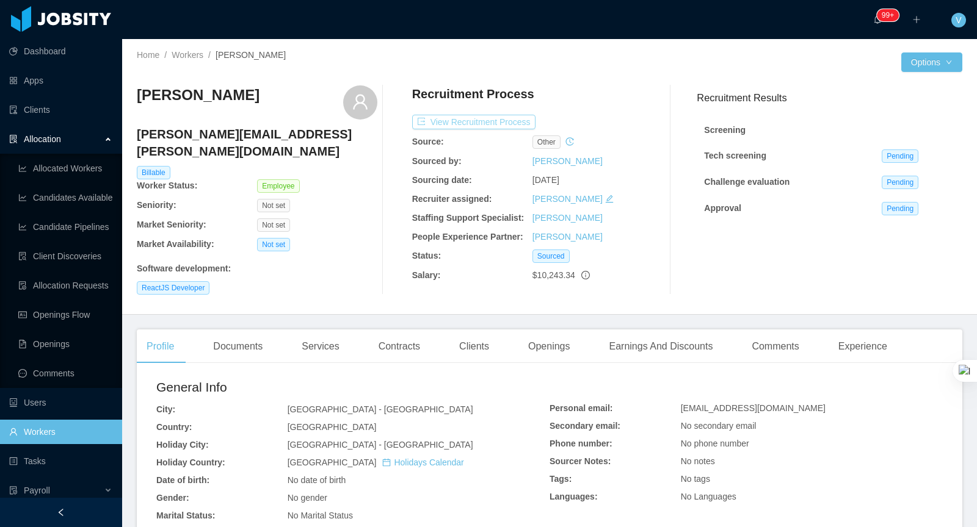
click at [488, 123] on button "View Recruitment Process" at bounding box center [473, 122] width 123 height 15
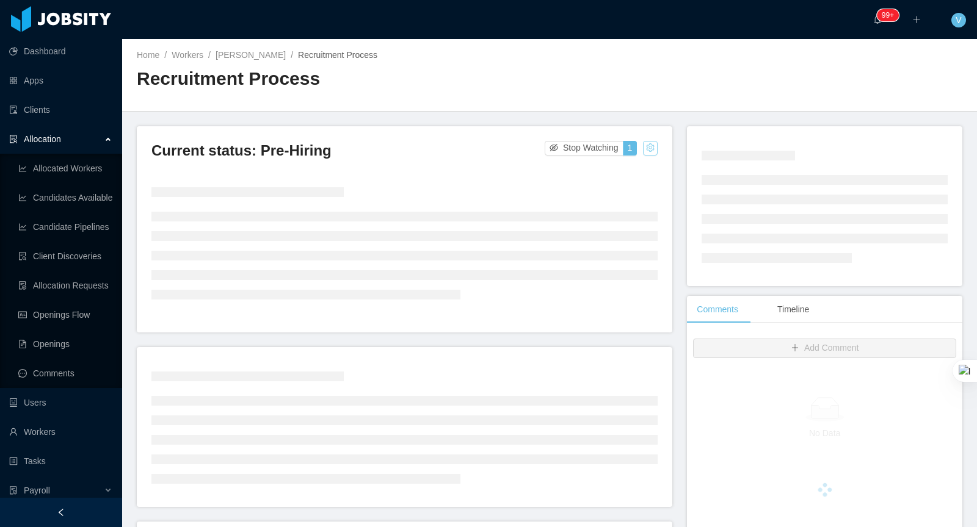
click at [654, 150] on button "button" at bounding box center [650, 148] width 15 height 15
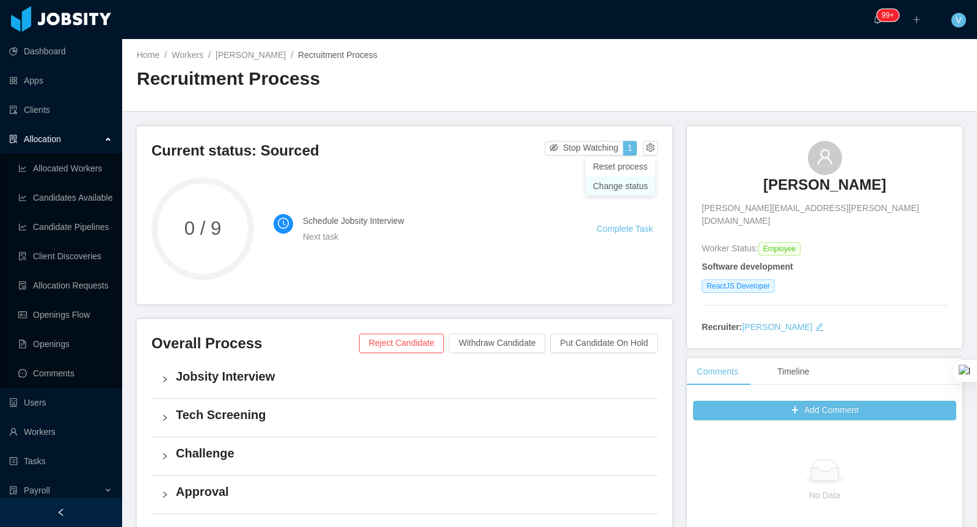
click at [619, 189] on div "Change status" at bounding box center [620, 185] width 55 height 13
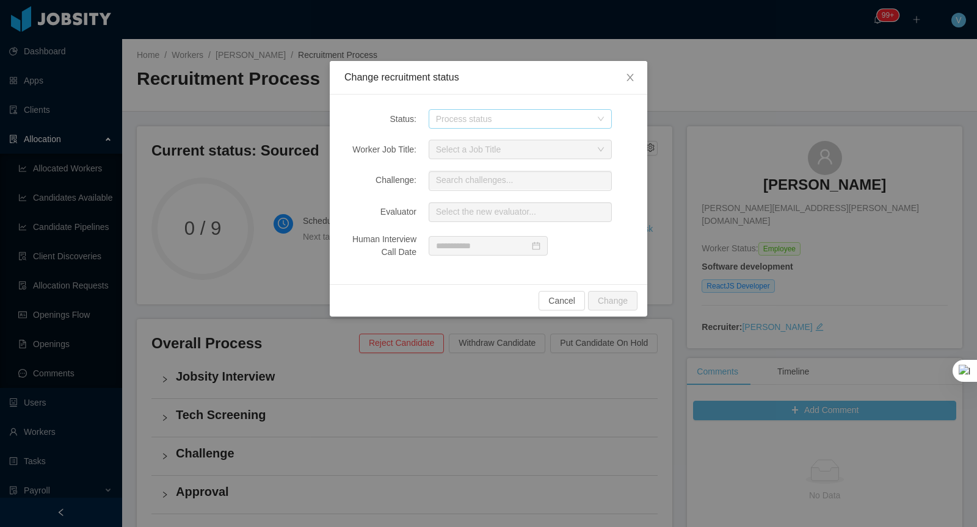
click at [460, 119] on div "Process status" at bounding box center [513, 119] width 155 height 12
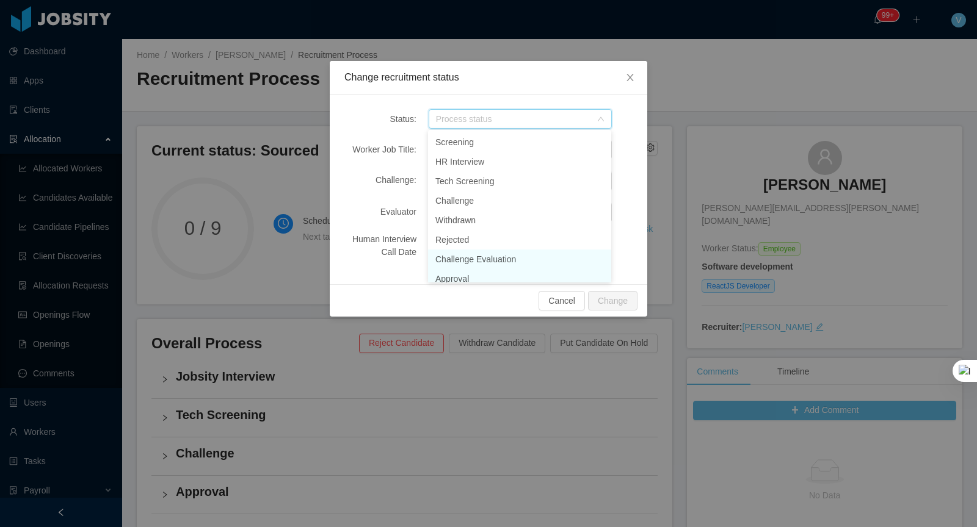
scroll to position [6, 0]
click at [469, 273] on li "Approval" at bounding box center [519, 273] width 183 height 20
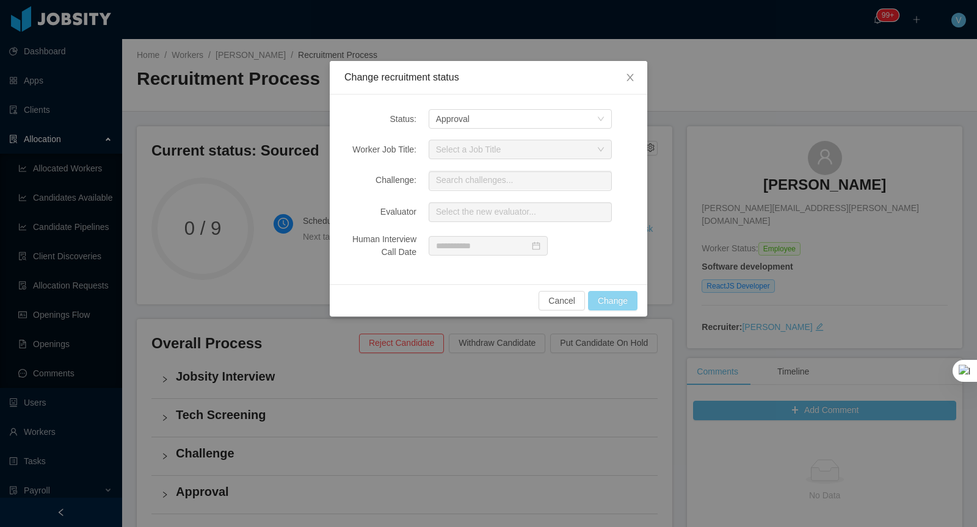
drag, startPoint x: 618, startPoint y: 298, endPoint x: 616, endPoint y: 305, distance: 6.8
click at [618, 298] on button "Change" at bounding box center [612, 301] width 49 height 20
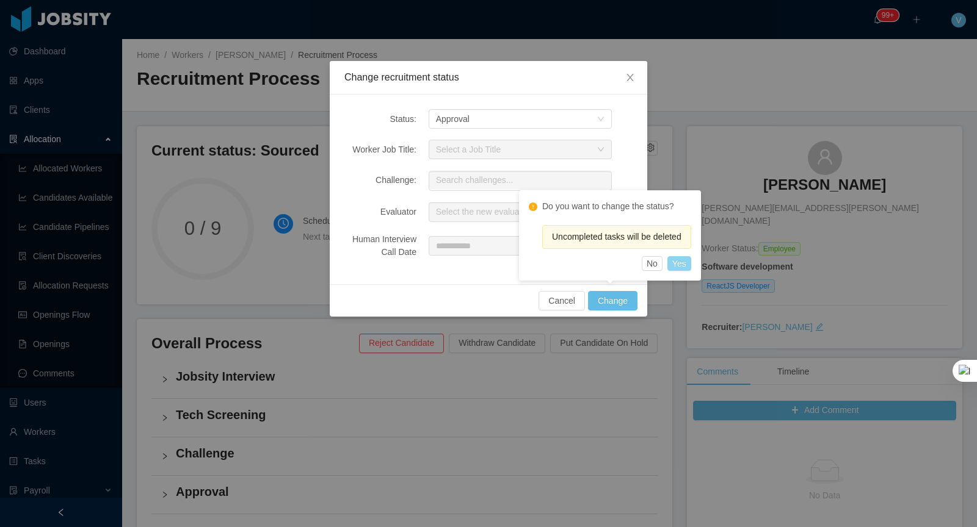
click at [691, 267] on button "Yes" at bounding box center [679, 263] width 24 height 15
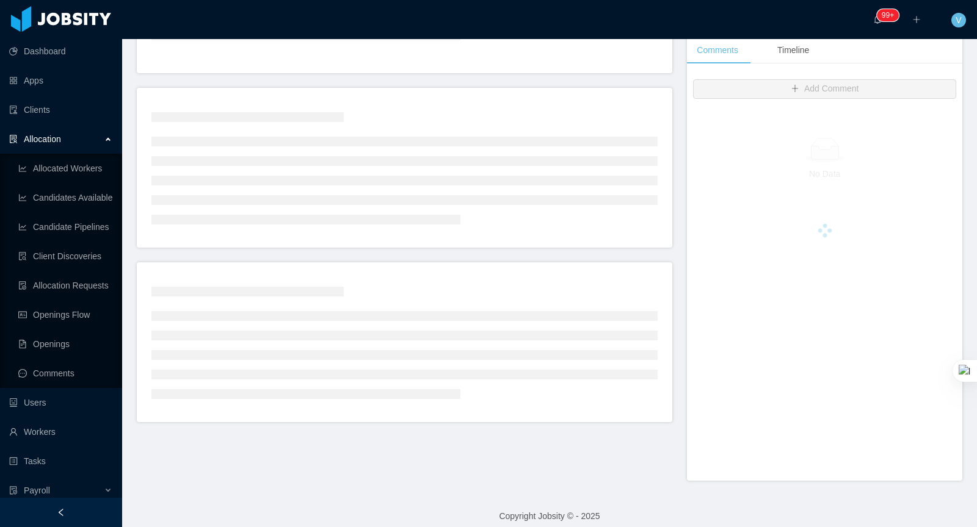
scroll to position [269, 0]
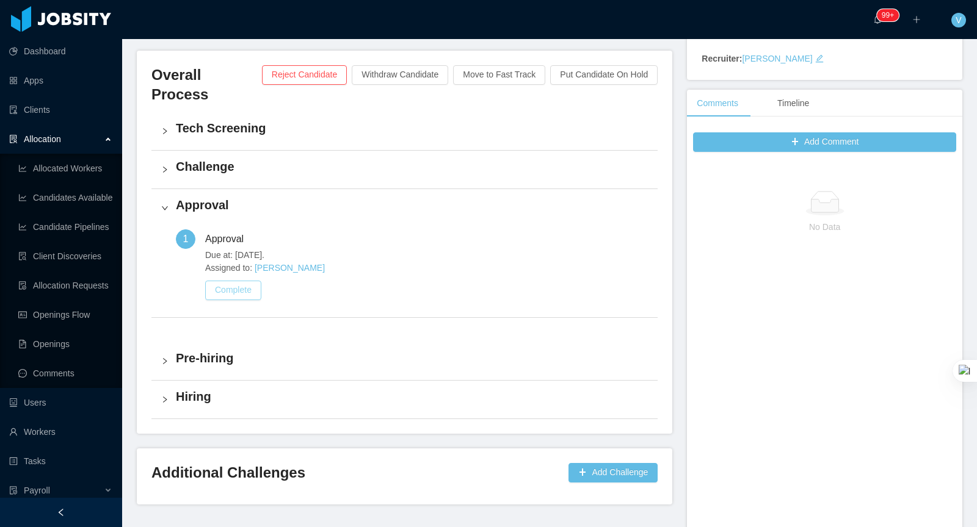
click at [239, 281] on button "Complete" at bounding box center [233, 291] width 56 height 20
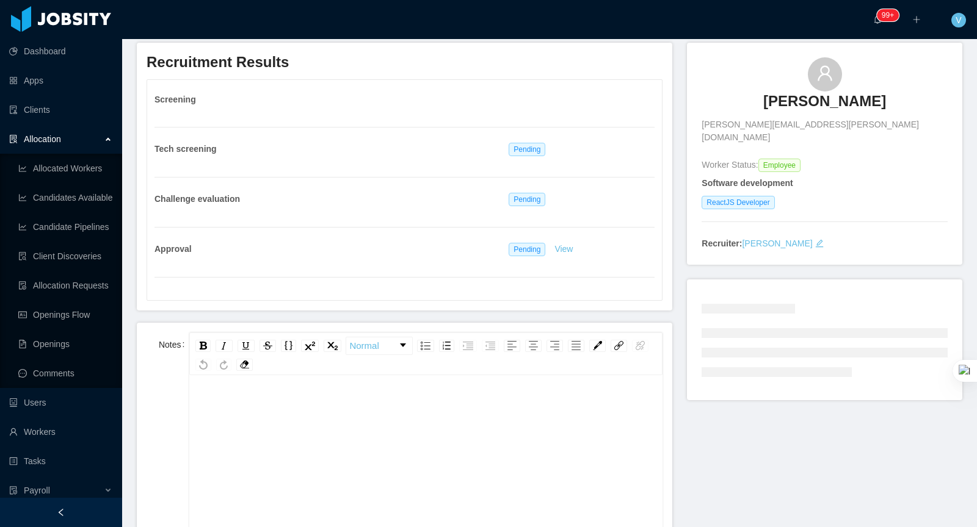
scroll to position [150, 0]
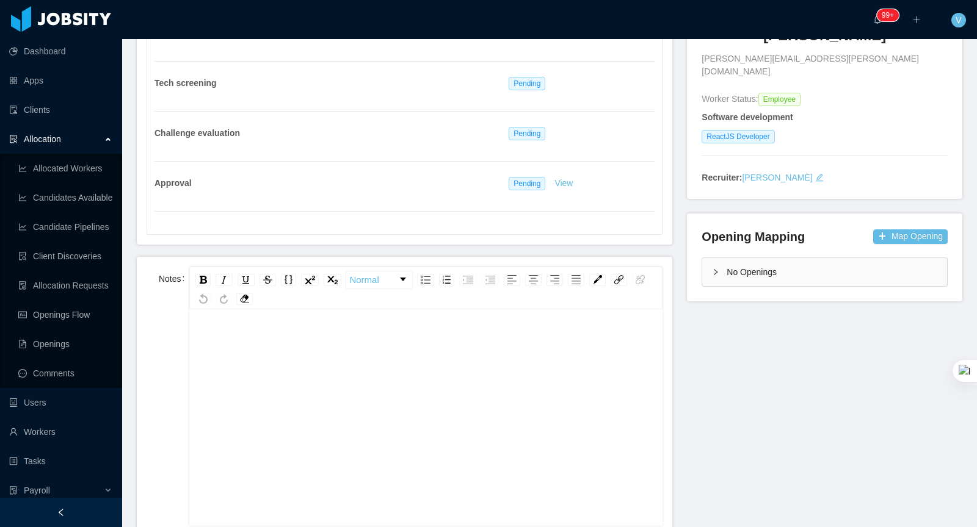
click at [328, 362] on div "rdw-editor" at bounding box center [426, 427] width 454 height 214
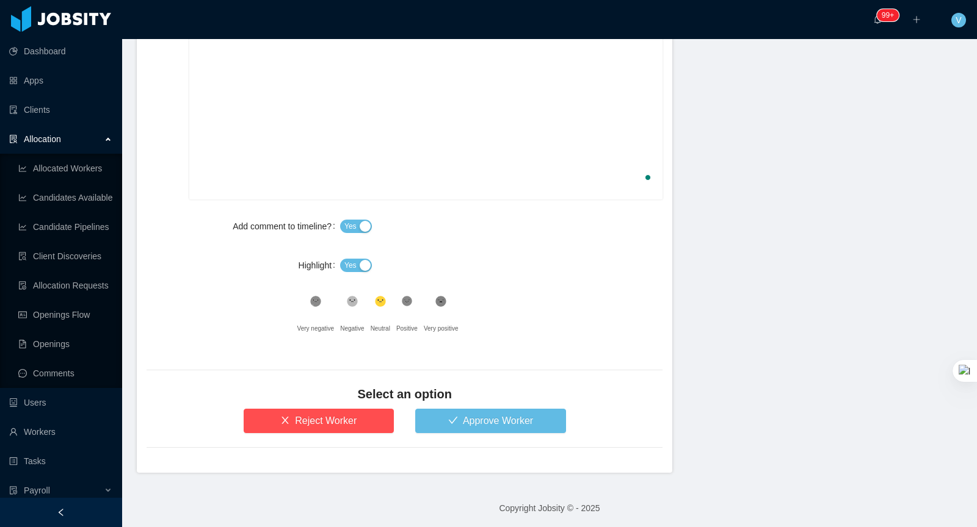
scroll to position [26, 0]
click at [471, 423] on button "Approve Worker" at bounding box center [490, 421] width 151 height 24
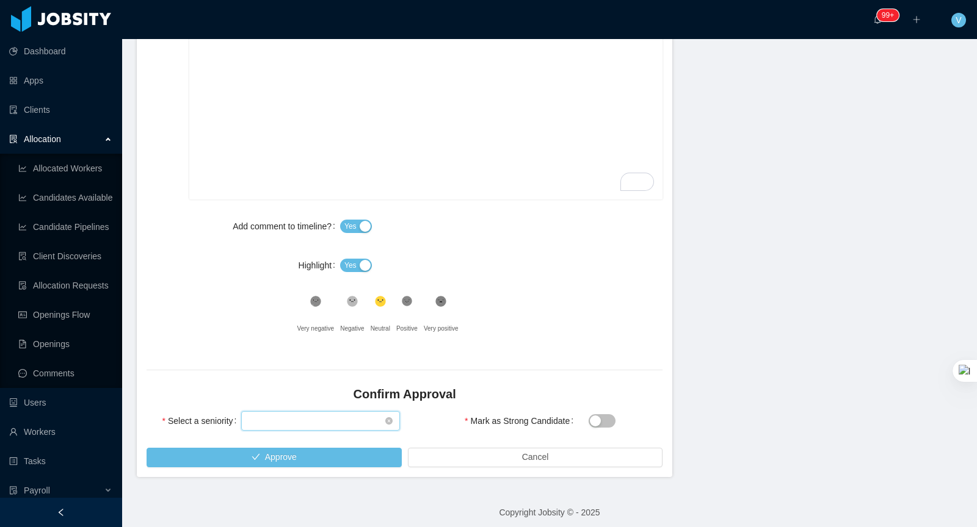
click at [302, 422] on div "Select seniority" at bounding box center [315, 421] width 135 height 18
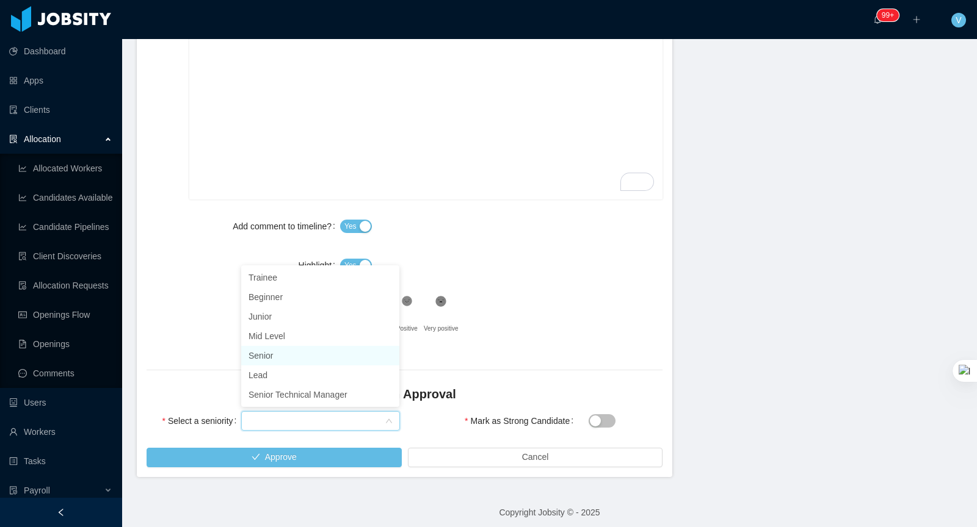
click at [294, 349] on li "Senior" at bounding box center [320, 356] width 158 height 20
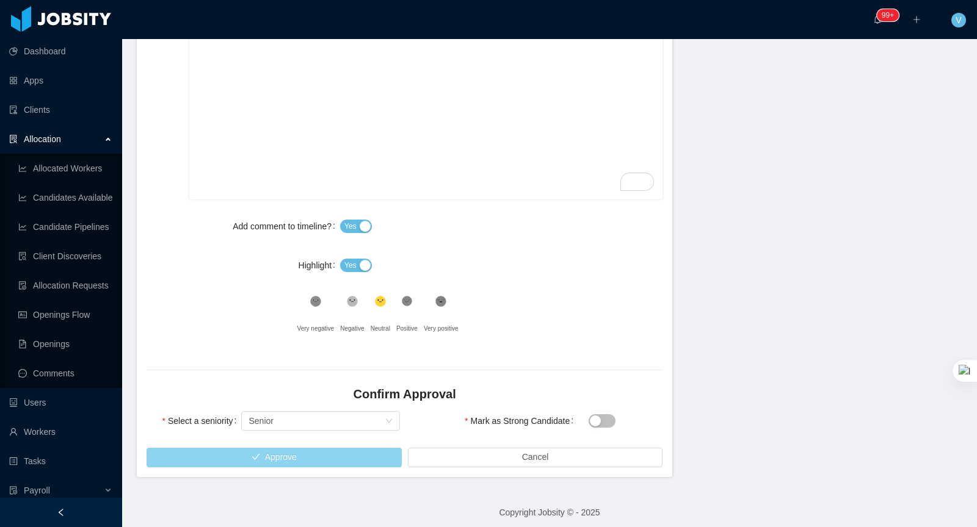
drag, startPoint x: 284, startPoint y: 470, endPoint x: 300, endPoint y: 462, distance: 18.3
click at [285, 470] on form "Notes Normal *** Add comment to timeline? Yes Highlight Yes .st0{fill:#8a8a8a}.…" at bounding box center [404, 203] width 535 height 547
click at [305, 455] on button "Approve" at bounding box center [273, 458] width 255 height 20
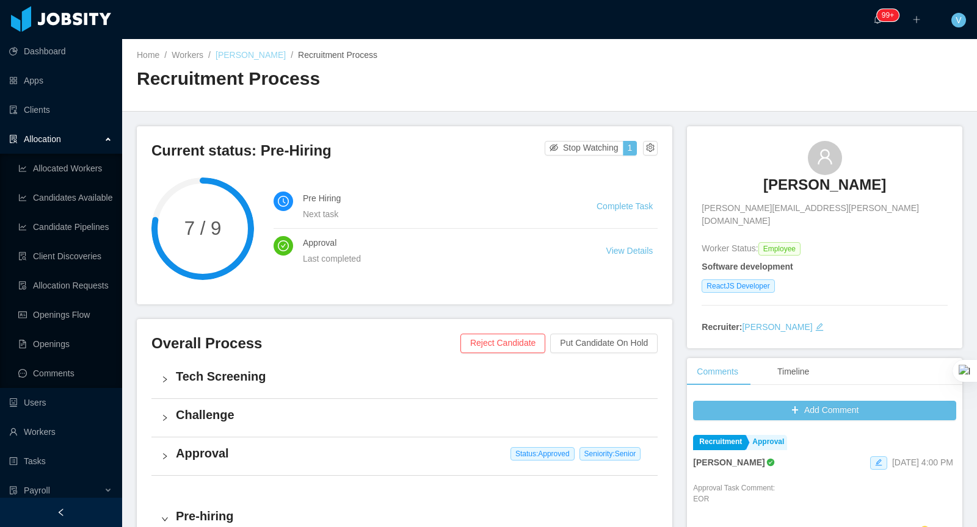
click at [244, 57] on link "[PERSON_NAME]" at bounding box center [250, 55] width 70 height 10
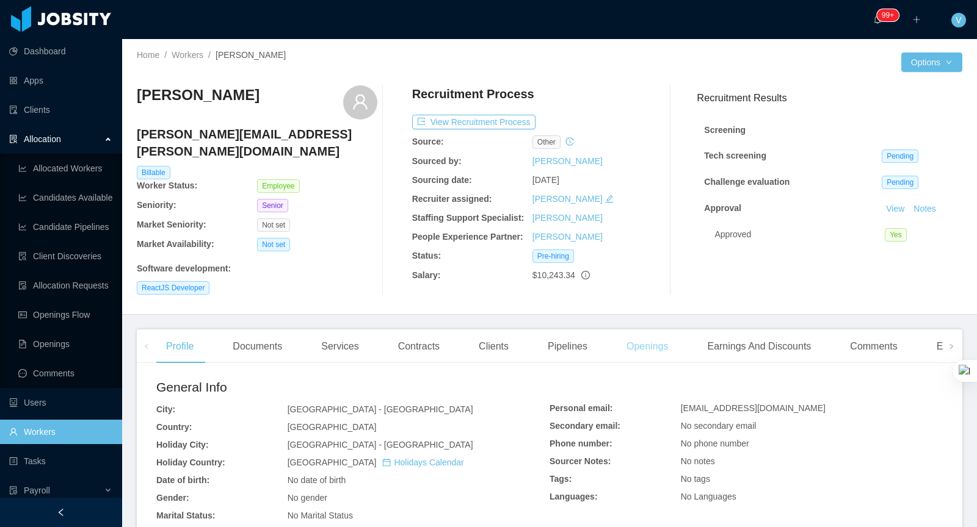
click at [644, 338] on div "Openings" at bounding box center [647, 347] width 62 height 34
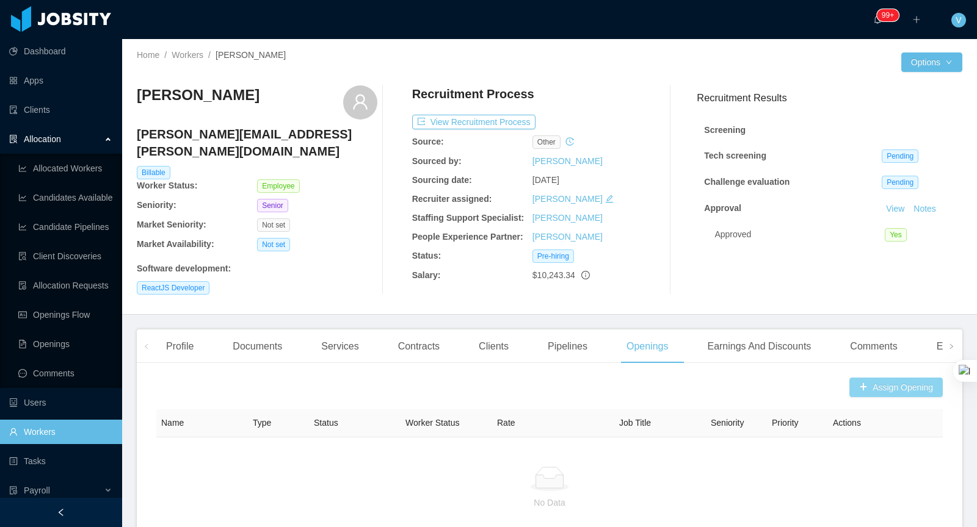
click at [891, 378] on button "Assign Opening" at bounding box center [895, 388] width 93 height 20
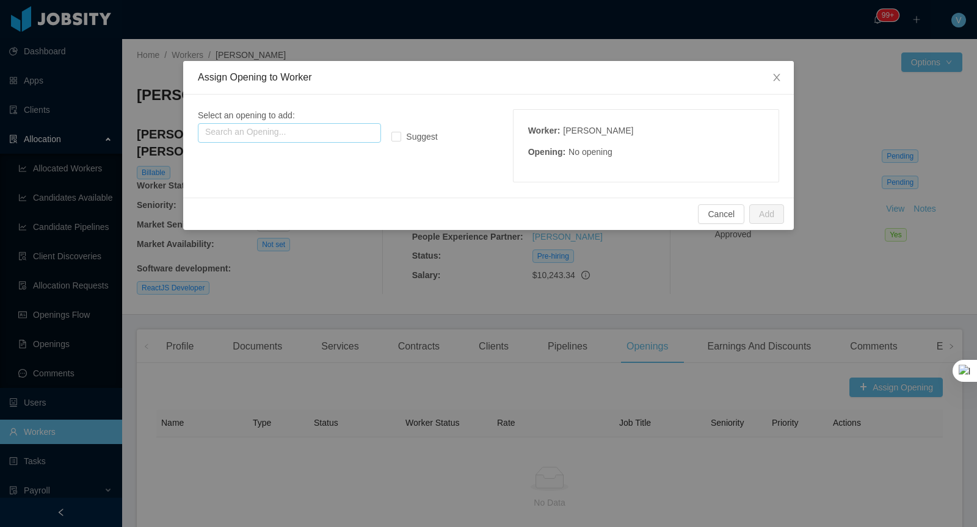
click at [300, 135] on input "text" at bounding box center [289, 133] width 183 height 20
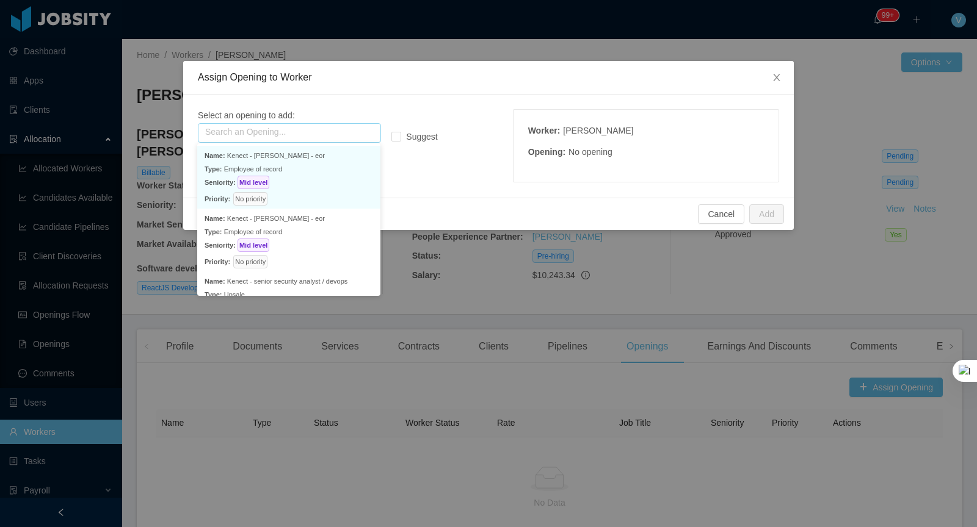
click at [285, 171] on p "Type: Employee of record" at bounding box center [288, 168] width 168 height 13
type input "**********"
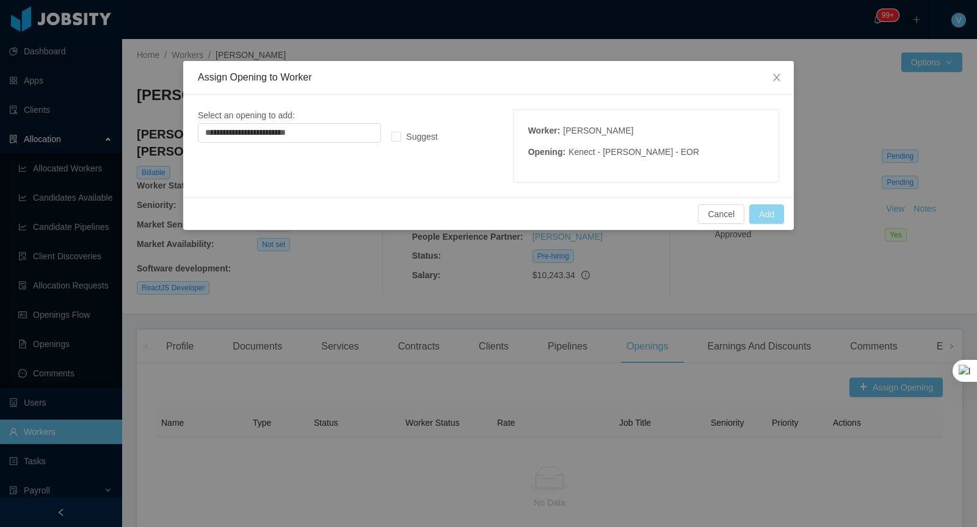
click at [773, 215] on button "Add" at bounding box center [766, 214] width 35 height 20
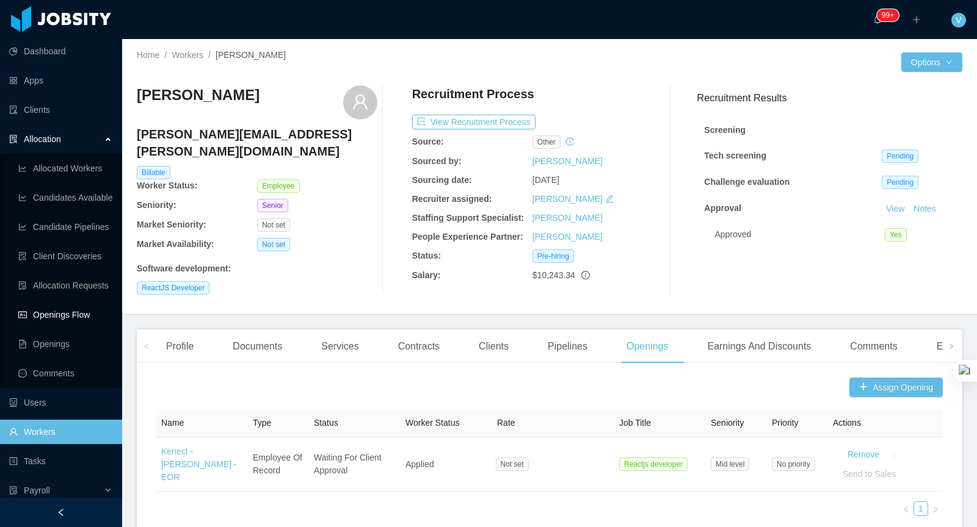
click at [64, 313] on link "Openings Flow" at bounding box center [65, 315] width 94 height 24
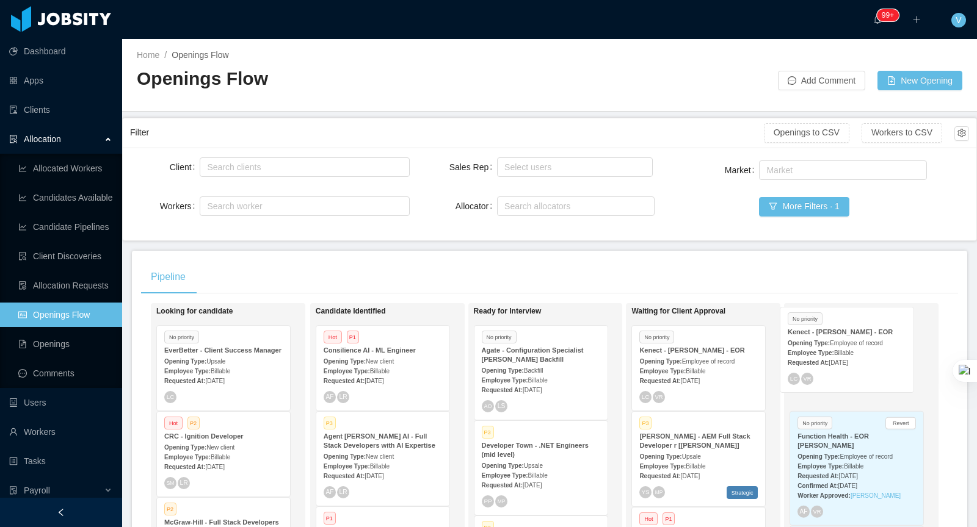
drag, startPoint x: 673, startPoint y: 368, endPoint x: 825, endPoint y: 351, distance: 152.9
click at [837, 351] on div "Looking for candidate No priority EverBetter - Client Success Manager Opening T…" at bounding box center [549, 485] width 817 height 364
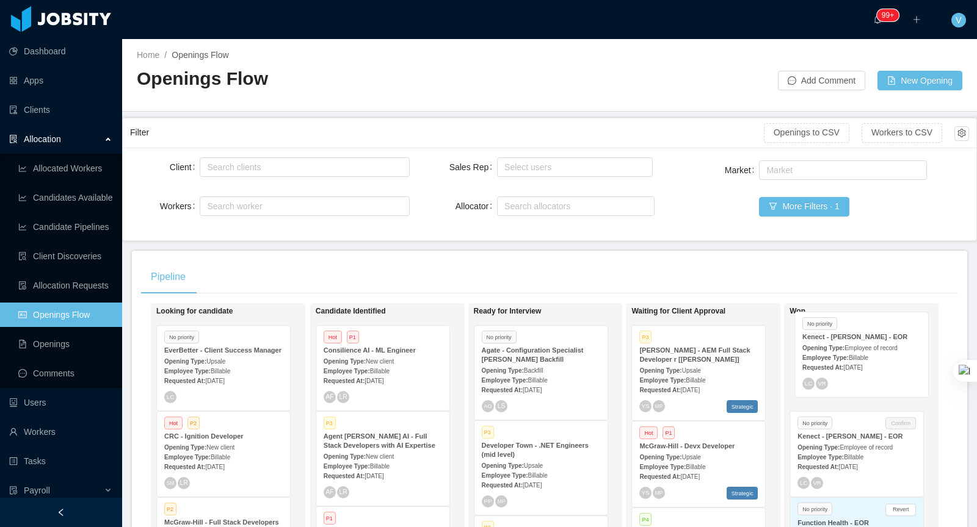
drag, startPoint x: 776, startPoint y: 359, endPoint x: 865, endPoint y: 353, distance: 89.3
click at [865, 353] on div "Looking for candidate No priority EverBetter - Client Success Manager Opening T…" at bounding box center [549, 485] width 817 height 364
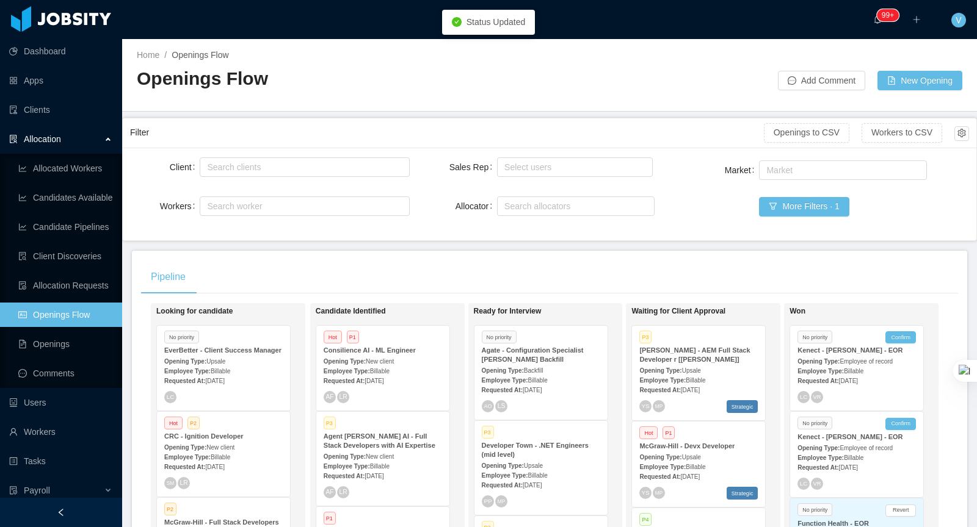
click at [856, 378] on span "[DATE]" at bounding box center [848, 381] width 19 height 7
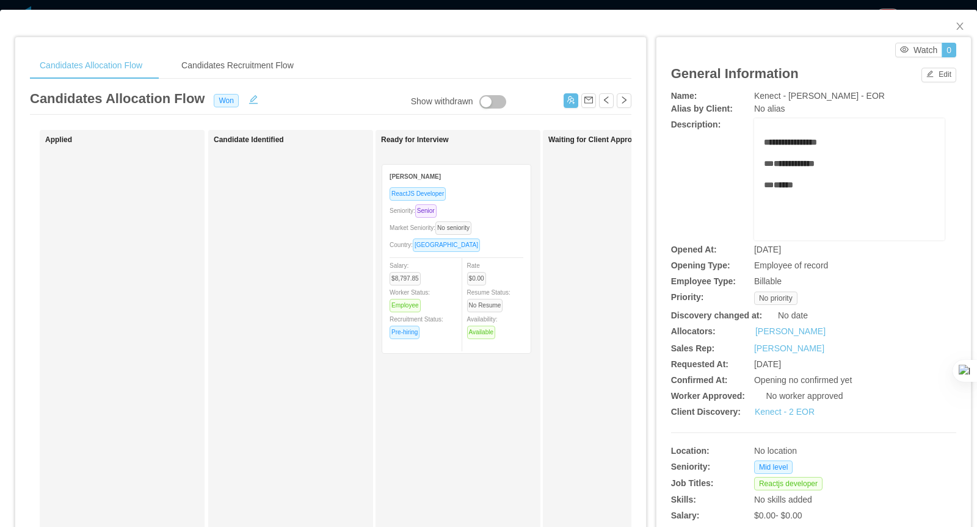
drag, startPoint x: 116, startPoint y: 209, endPoint x: 460, endPoint y: 222, distance: 344.5
click at [460, 222] on div "Applied Mark Ambrocio ReactJS Developer Seniority: Senior Market Seniority: No …" at bounding box center [330, 440] width 601 height 620
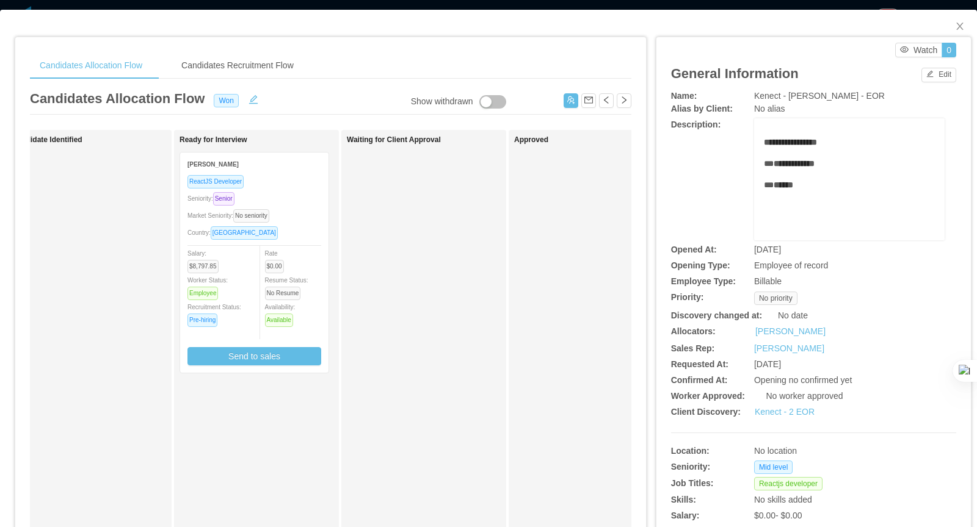
scroll to position [0, 386]
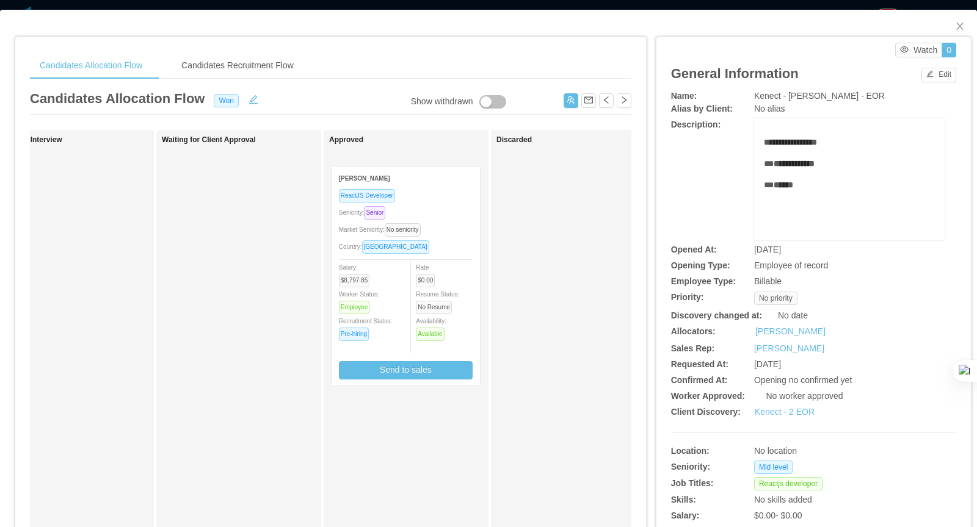
drag, startPoint x: 91, startPoint y: 234, endPoint x: 432, endPoint y: 246, distance: 340.8
click at [427, 248] on div "Applied Candidate Identified Ready for Interview Mark Ambrocio ReactJS Develope…" at bounding box center [330, 440] width 601 height 620
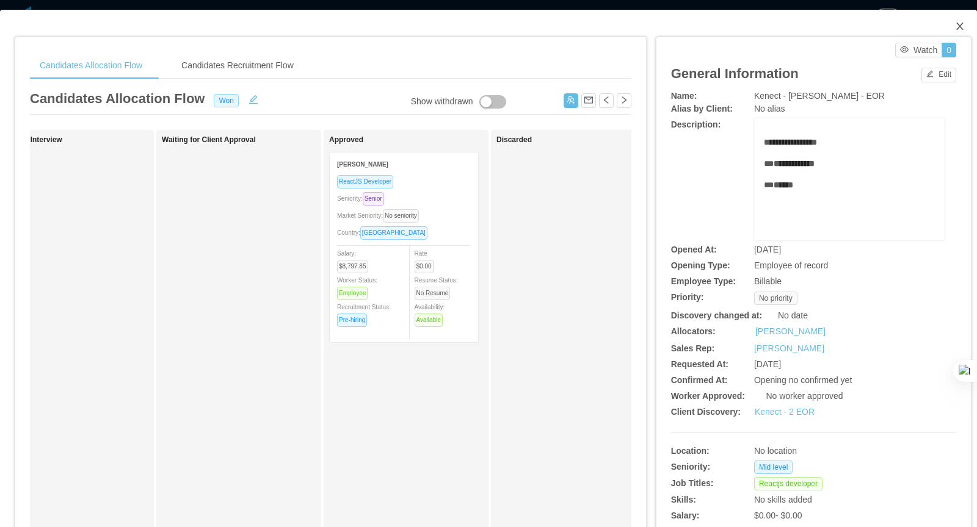
click at [959, 27] on icon "icon: close" at bounding box center [959, 26] width 7 height 7
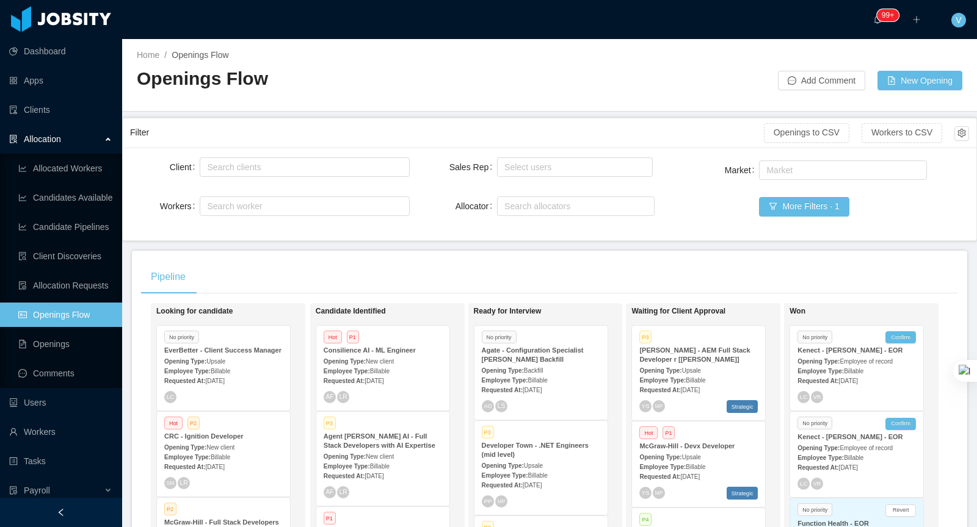
click at [859, 451] on div "Employee Type: Billable" at bounding box center [856, 457] width 118 height 13
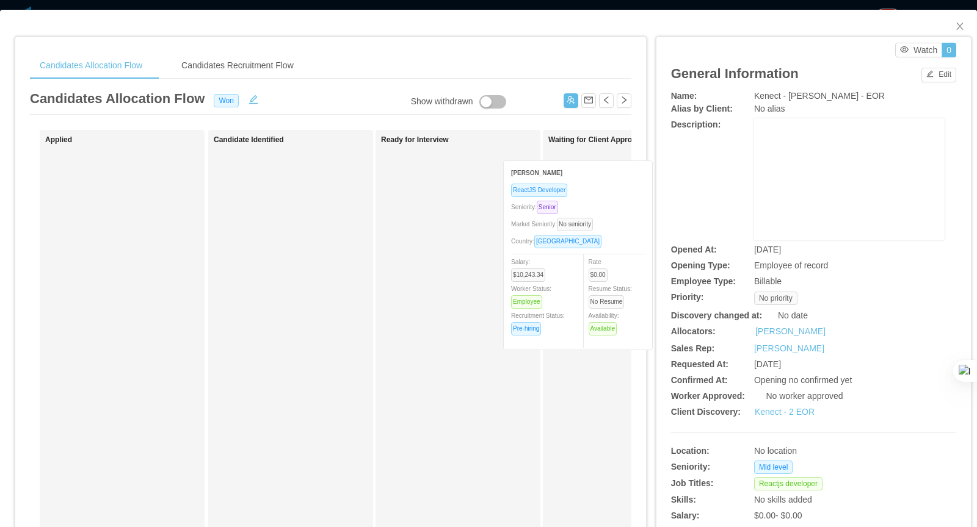
drag, startPoint x: 491, startPoint y: 220, endPoint x: 575, endPoint y: 219, distance: 83.6
click at [575, 219] on div "Applied Brian Rollo ReactJS Developer Seniority: Senior Market Seniority: No se…" at bounding box center [330, 440] width 601 height 620
click at [575, 219] on div "Waiting for Client Approval" at bounding box center [633, 434] width 171 height 599
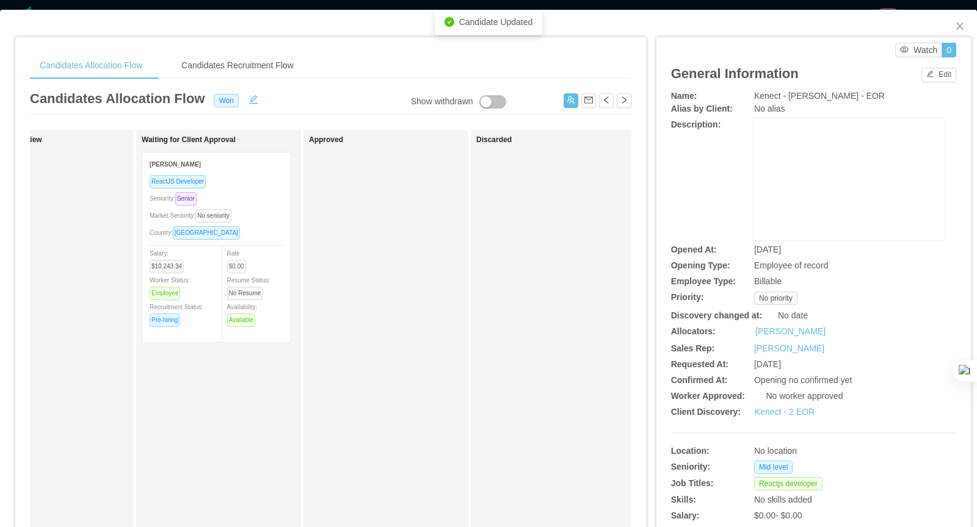
scroll to position [0, 428]
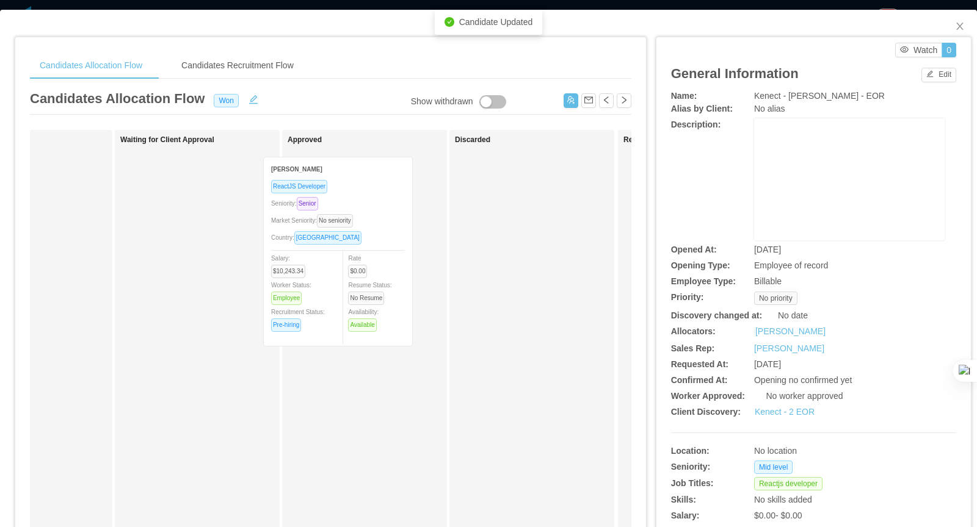
drag, startPoint x: 255, startPoint y: 252, endPoint x: 334, endPoint y: 253, distance: 78.7
click at [334, 253] on div "Applied Candidate Identified Ready for Interview Waiting for Client Approval Br…" at bounding box center [330, 440] width 601 height 620
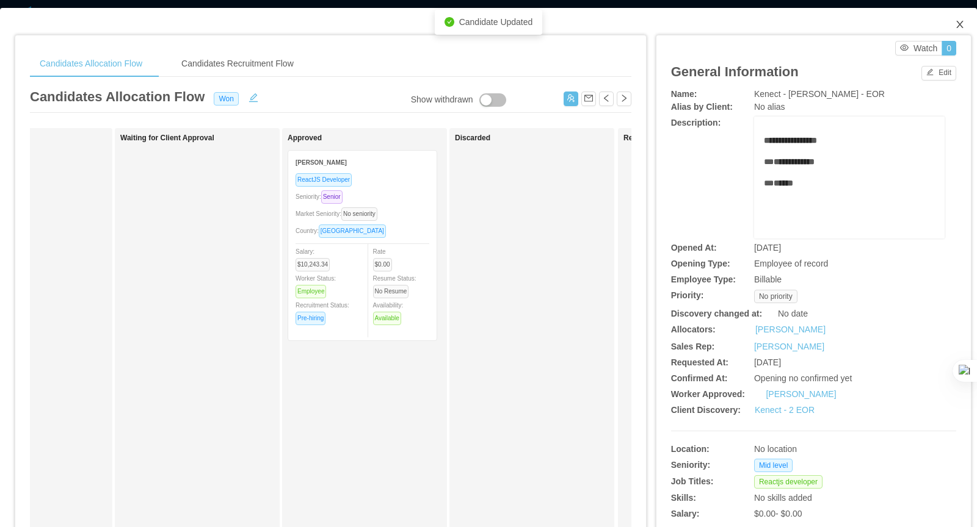
scroll to position [6, 0]
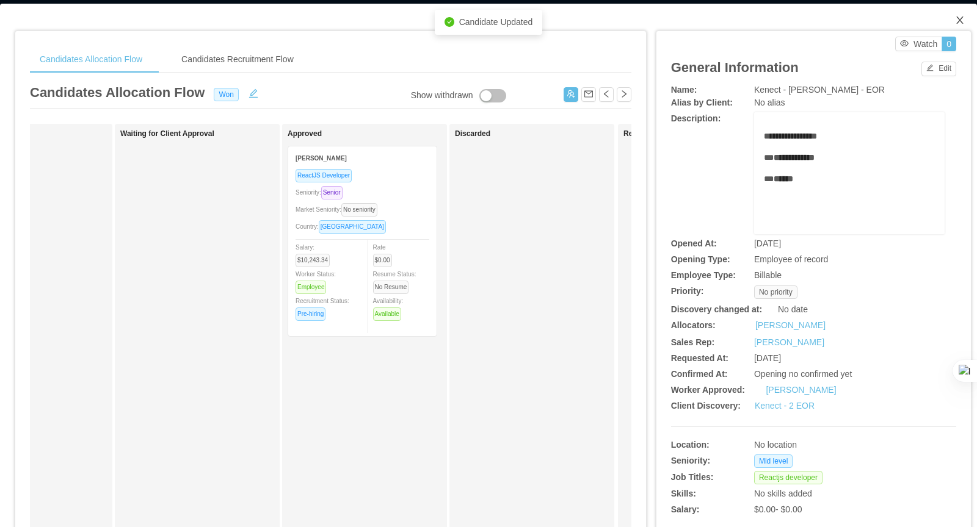
click at [963, 26] on span "Close" at bounding box center [959, 21] width 34 height 34
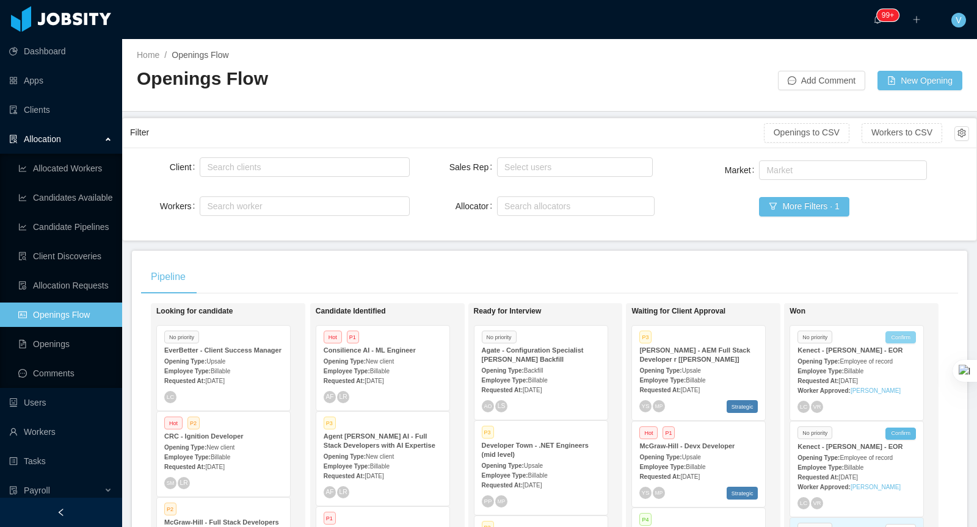
click at [901, 337] on button "Confirm" at bounding box center [900, 337] width 31 height 12
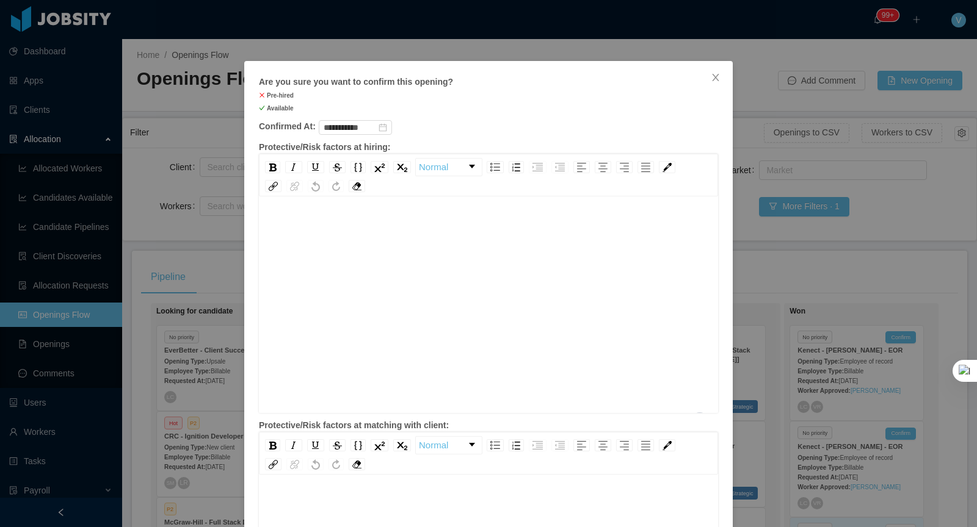
click at [351, 281] on div "To enrich screen reader interactions, please activate Accessibility in Grammarl…" at bounding box center [489, 324] width 440 height 214
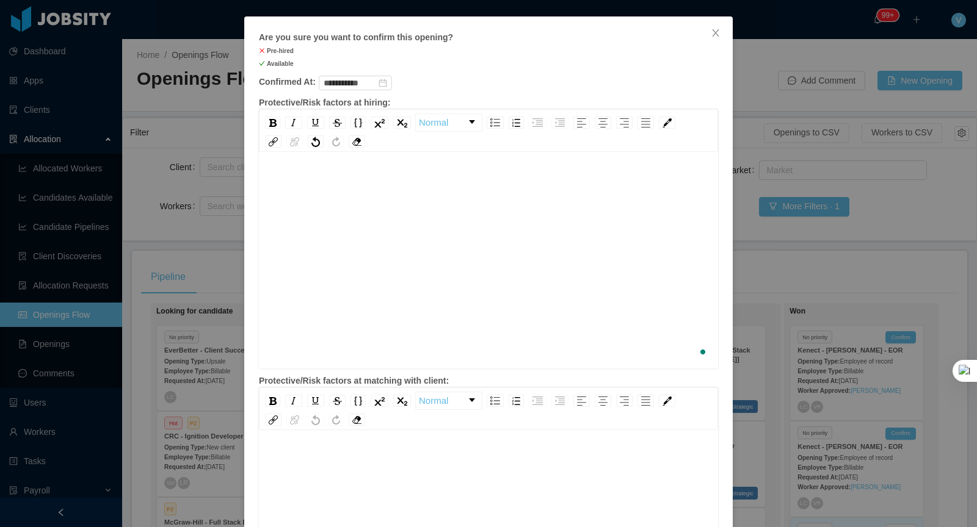
scroll to position [110, 0]
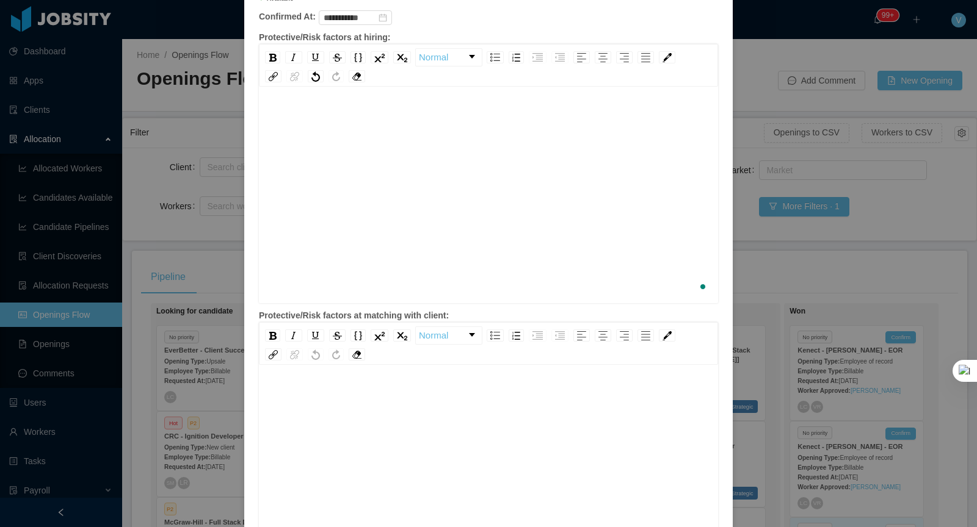
click at [314, 402] on div "rdw-editor" at bounding box center [489, 466] width 440 height 214
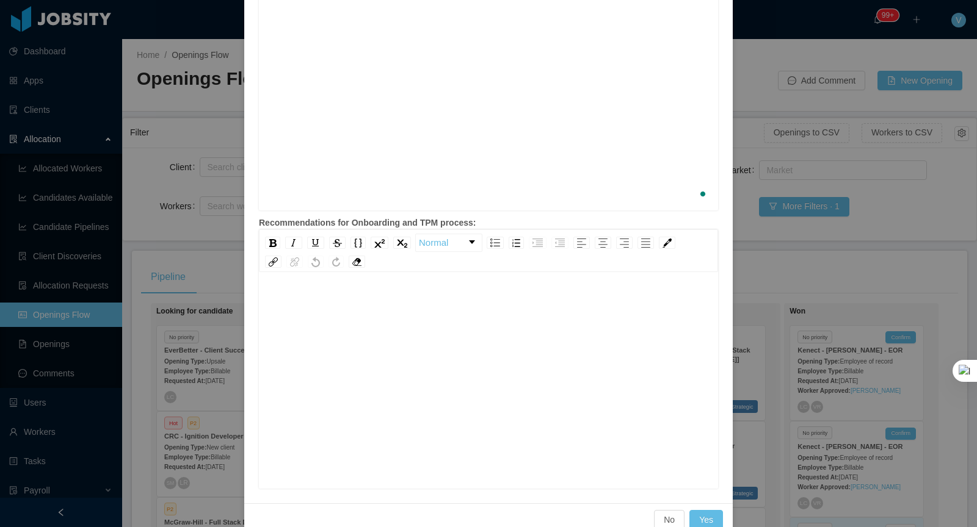
scroll to position [26, 0]
click at [349, 311] on div "rdw-editor" at bounding box center [489, 374] width 440 height 214
click at [714, 518] on button "Yes" at bounding box center [706, 520] width 34 height 20
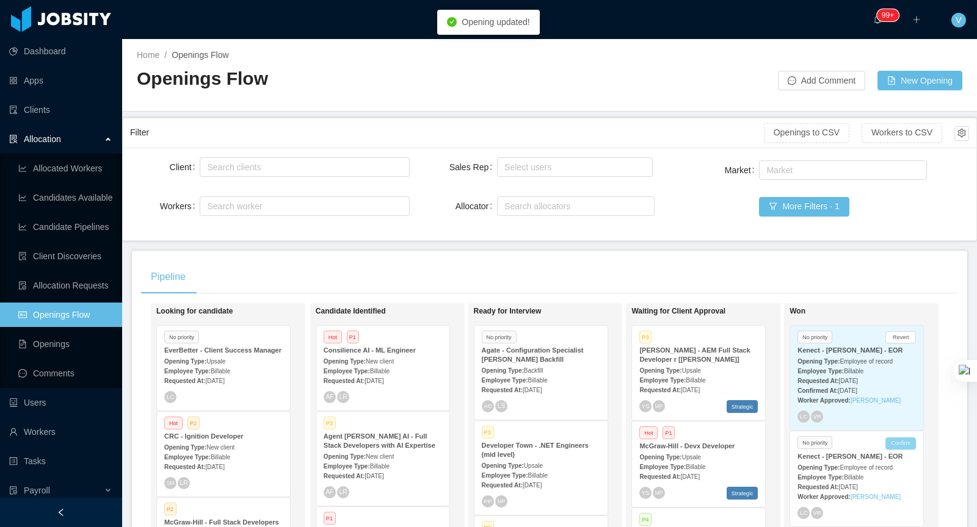
click at [905, 443] on button "Confirm" at bounding box center [900, 444] width 31 height 12
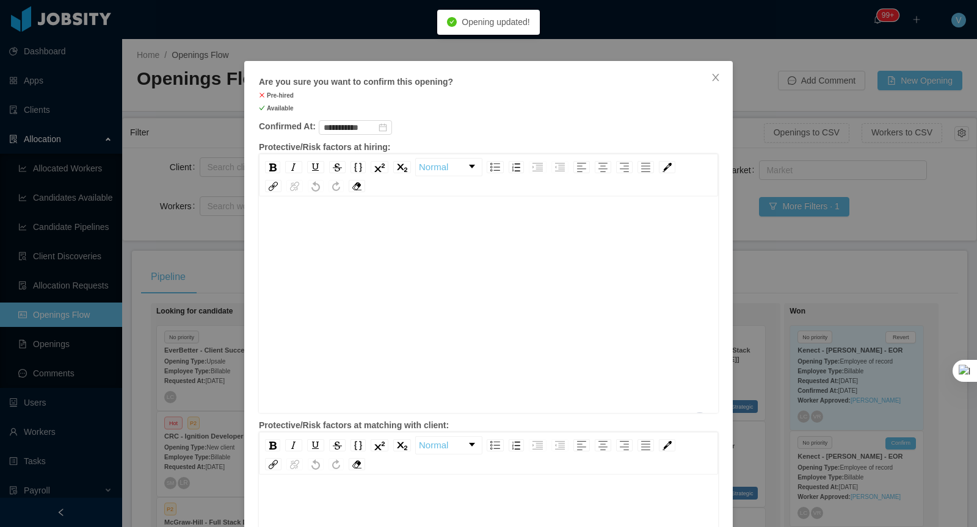
click at [317, 231] on div "To enrich screen reader interactions, please activate Accessibility in Grammarl…" at bounding box center [489, 324] width 440 height 214
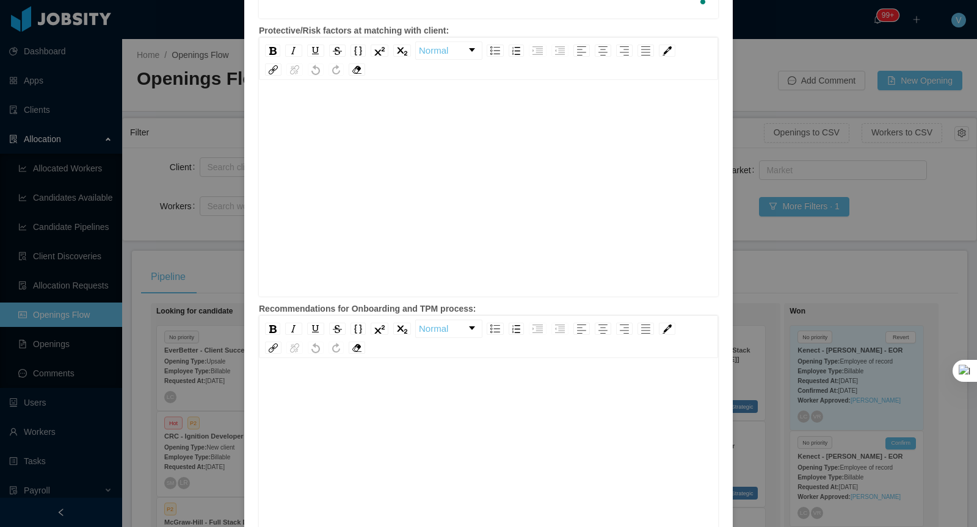
scroll to position [429, 0]
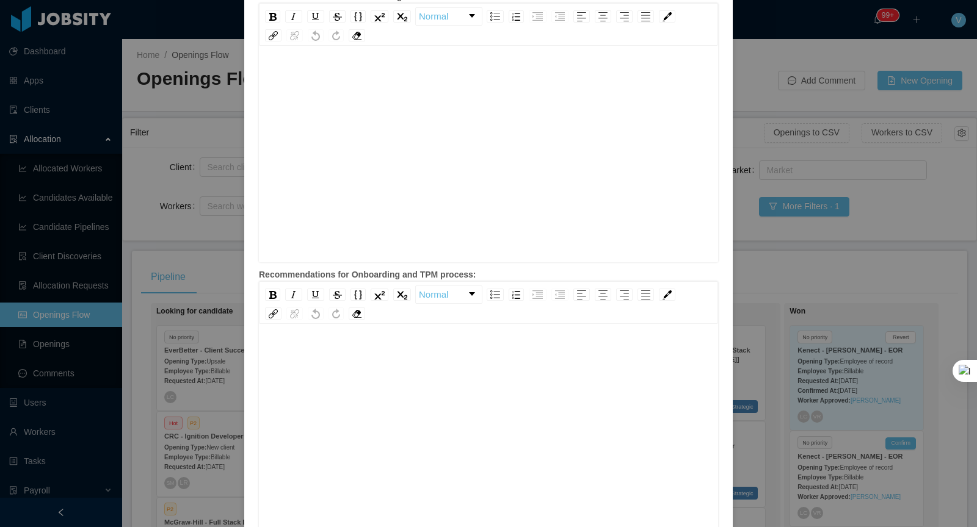
click at [320, 135] on div "rdw-editor" at bounding box center [489, 174] width 440 height 214
click at [334, 353] on div "rdw-editor" at bounding box center [489, 351] width 440 height 13
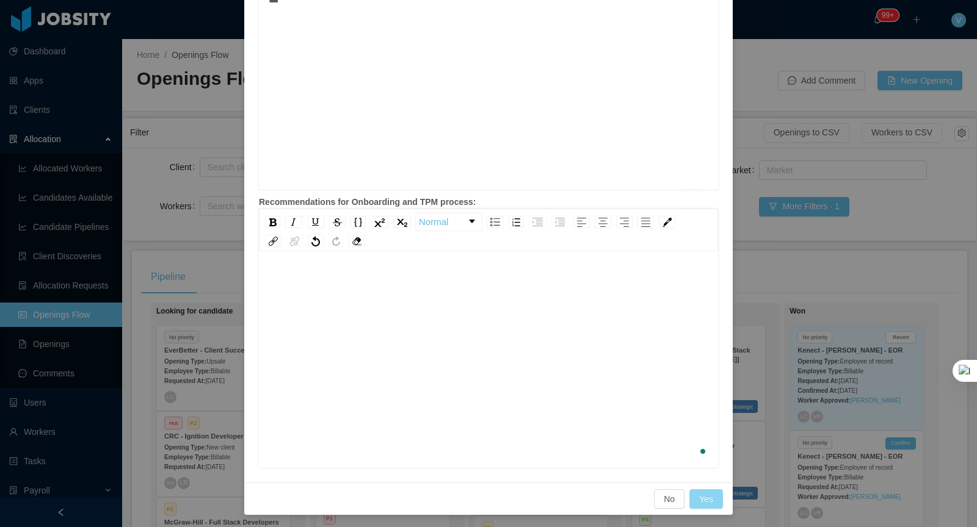
click at [708, 494] on button "Yes" at bounding box center [706, 499] width 34 height 20
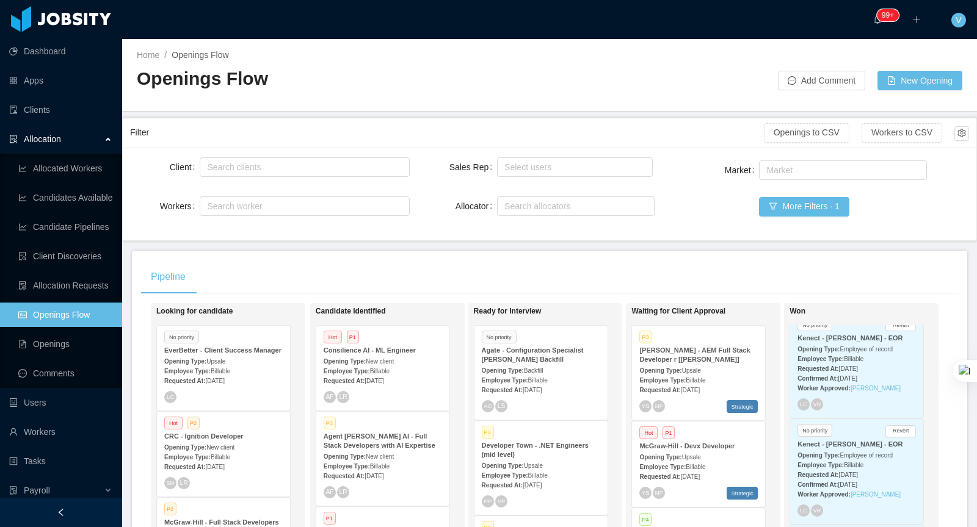
scroll to position [0, 0]
